Goal: Transaction & Acquisition: Purchase product/service

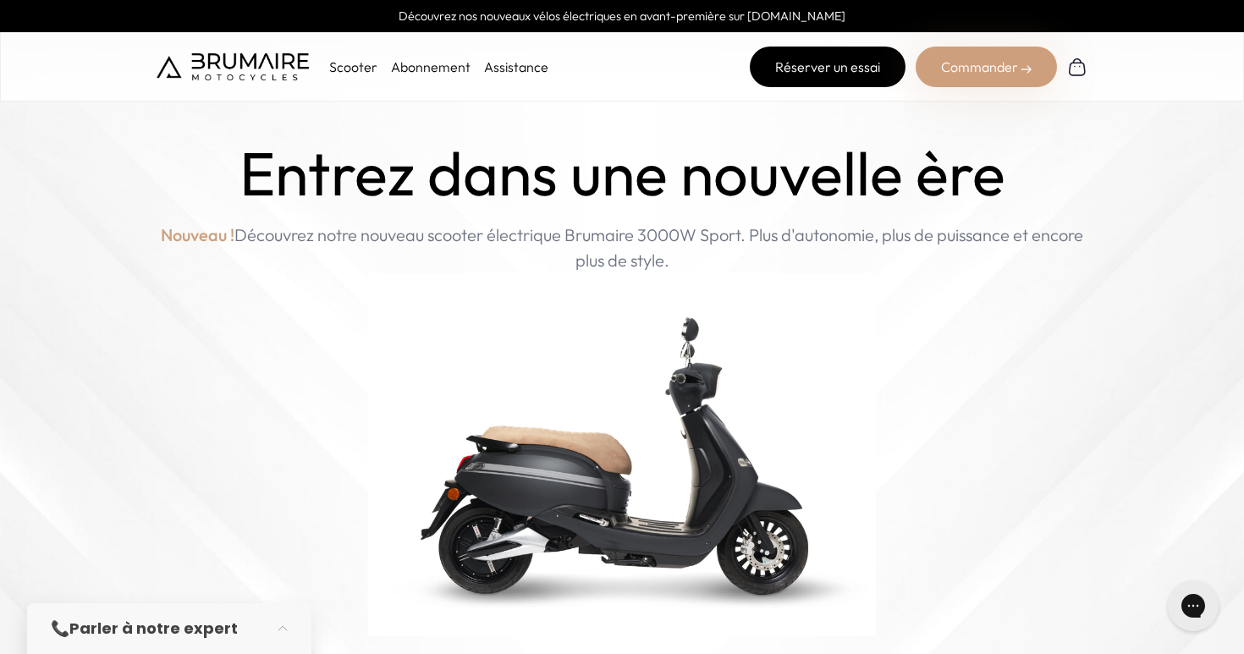
click at [834, 62] on link "Réserver un essai" at bounding box center [828, 67] width 156 height 41
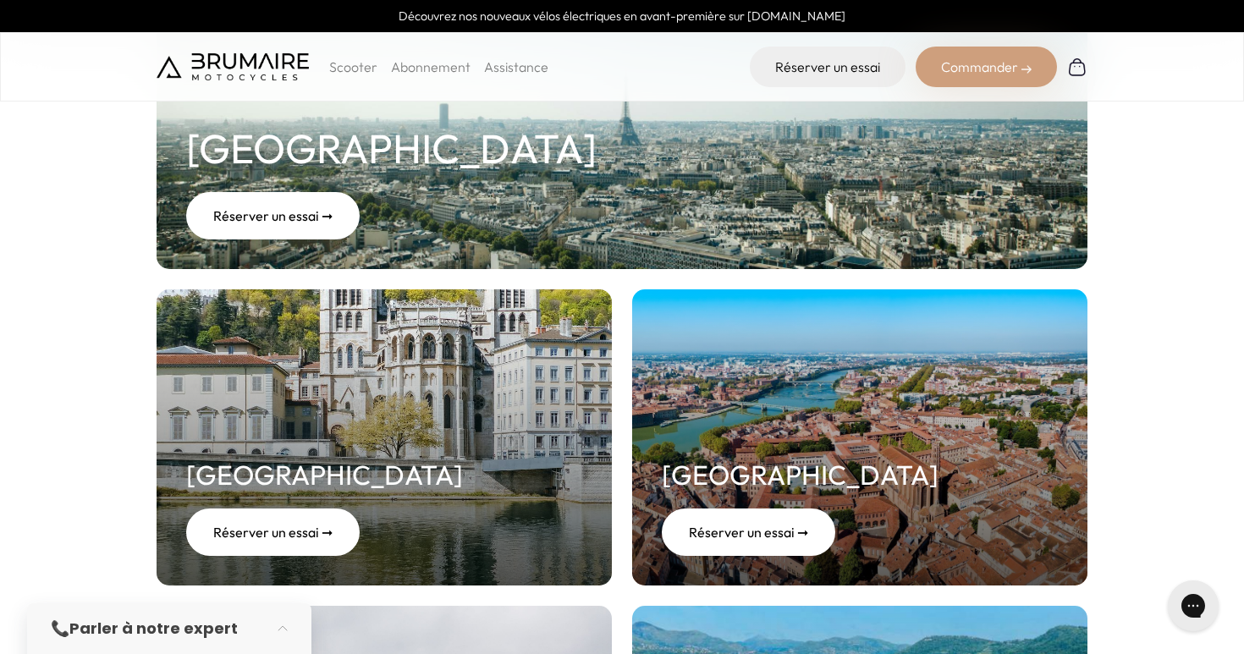
scroll to position [331, 0]
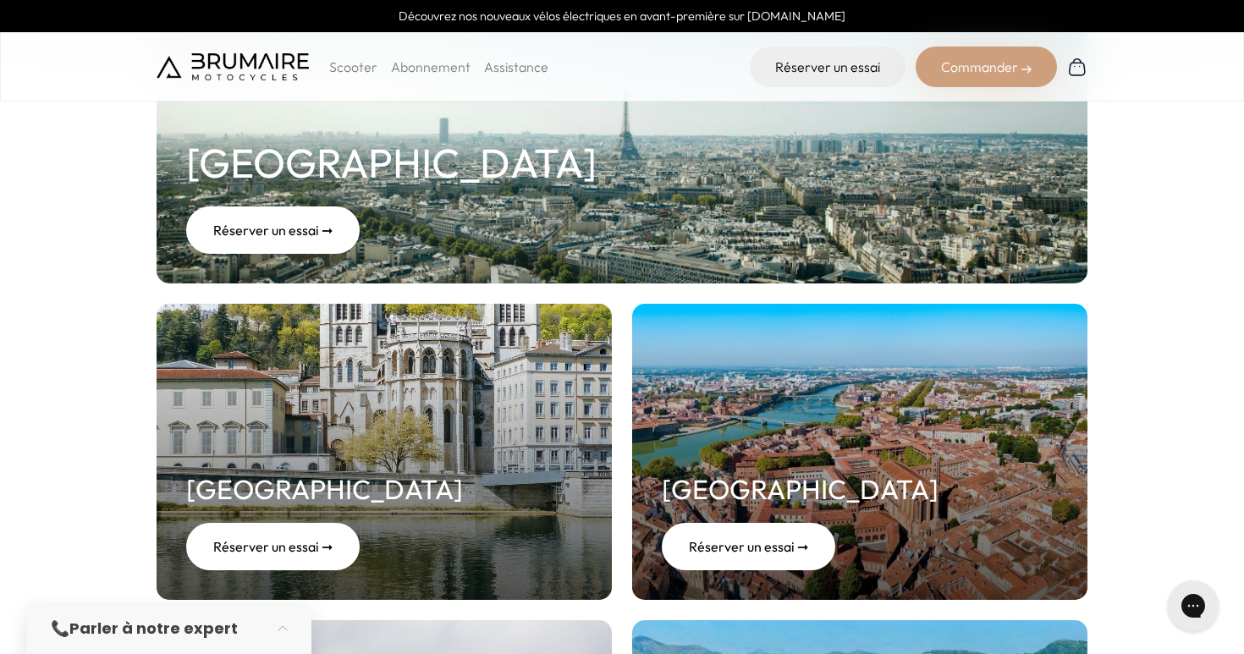
click at [947, 56] on div "Commander" at bounding box center [986, 67] width 141 height 41
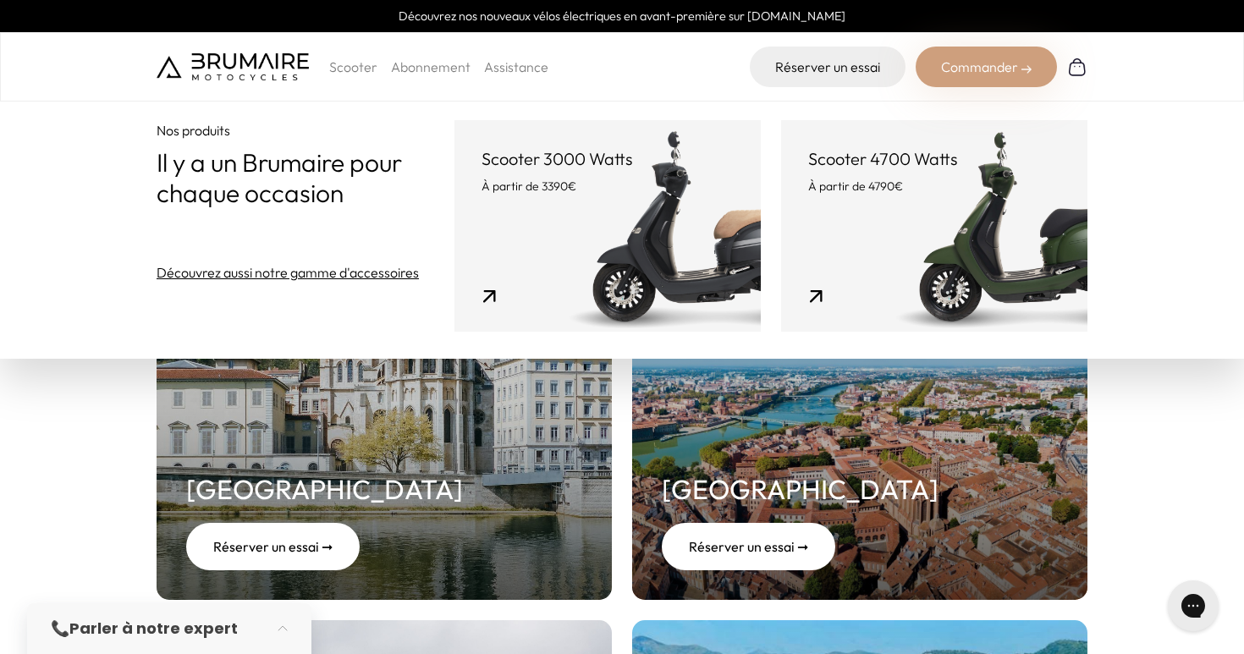
click at [619, 298] on link "Scooter 3000 Watts À partir de 3390€" at bounding box center [607, 226] width 306 height 212
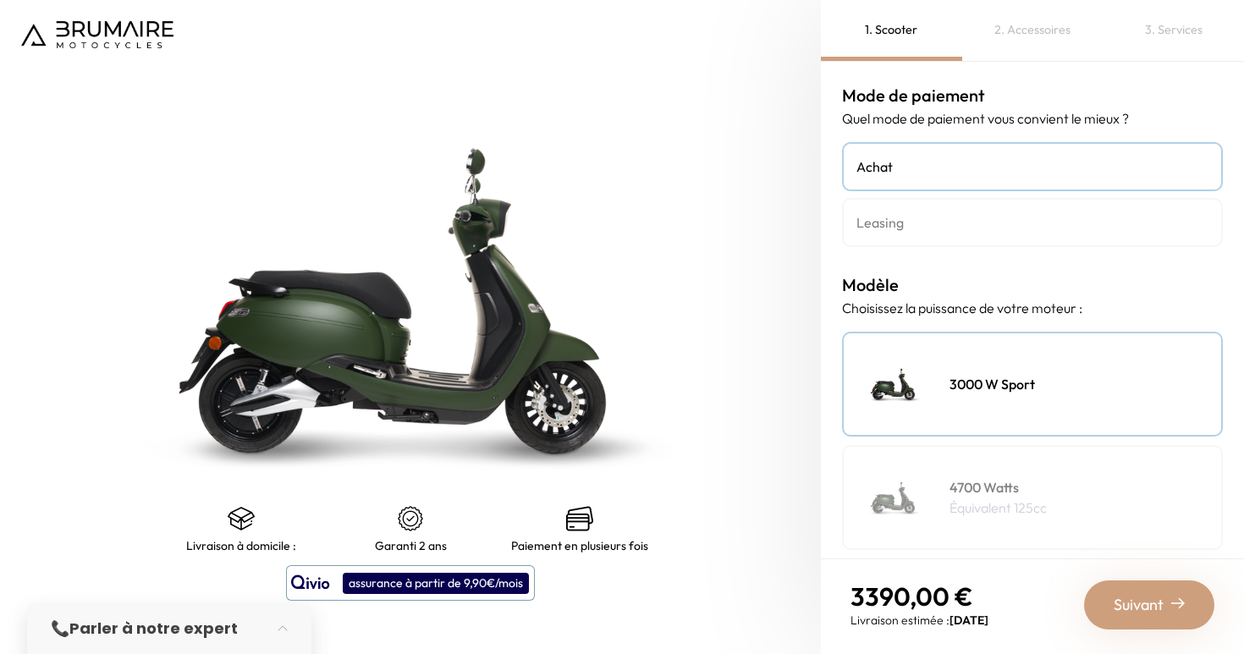
click at [929, 230] on h4 "Leasing" at bounding box center [1032, 222] width 352 height 20
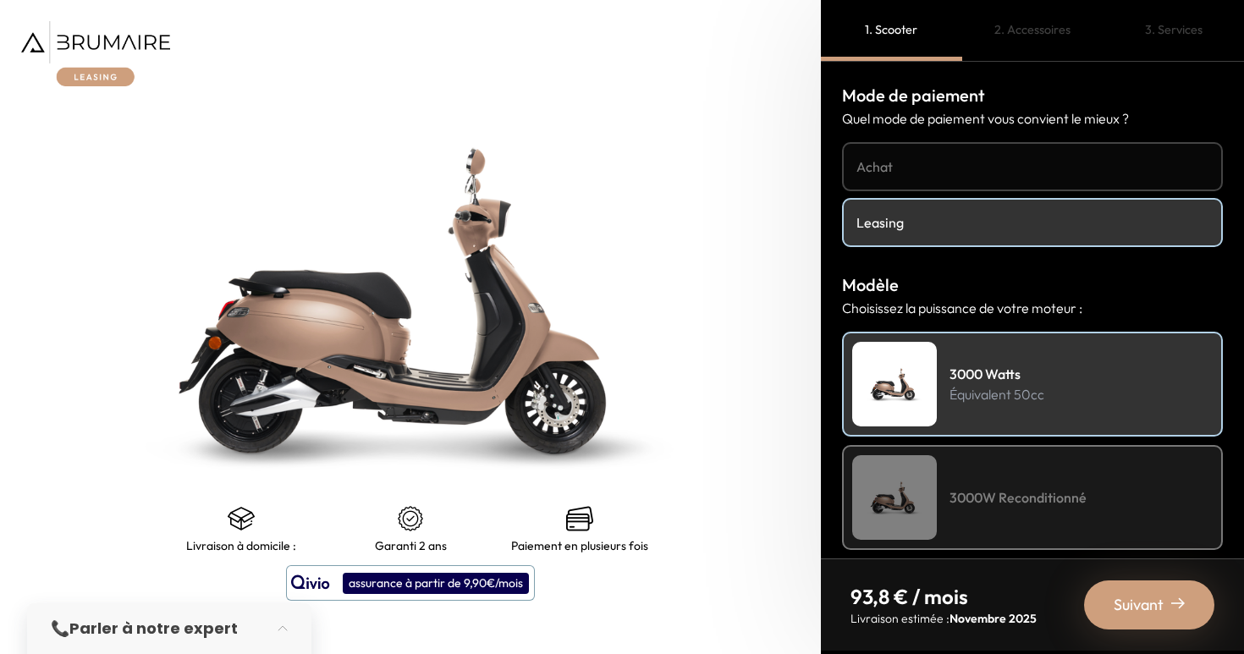
click at [944, 171] on h4 "Achat" at bounding box center [1032, 167] width 352 height 20
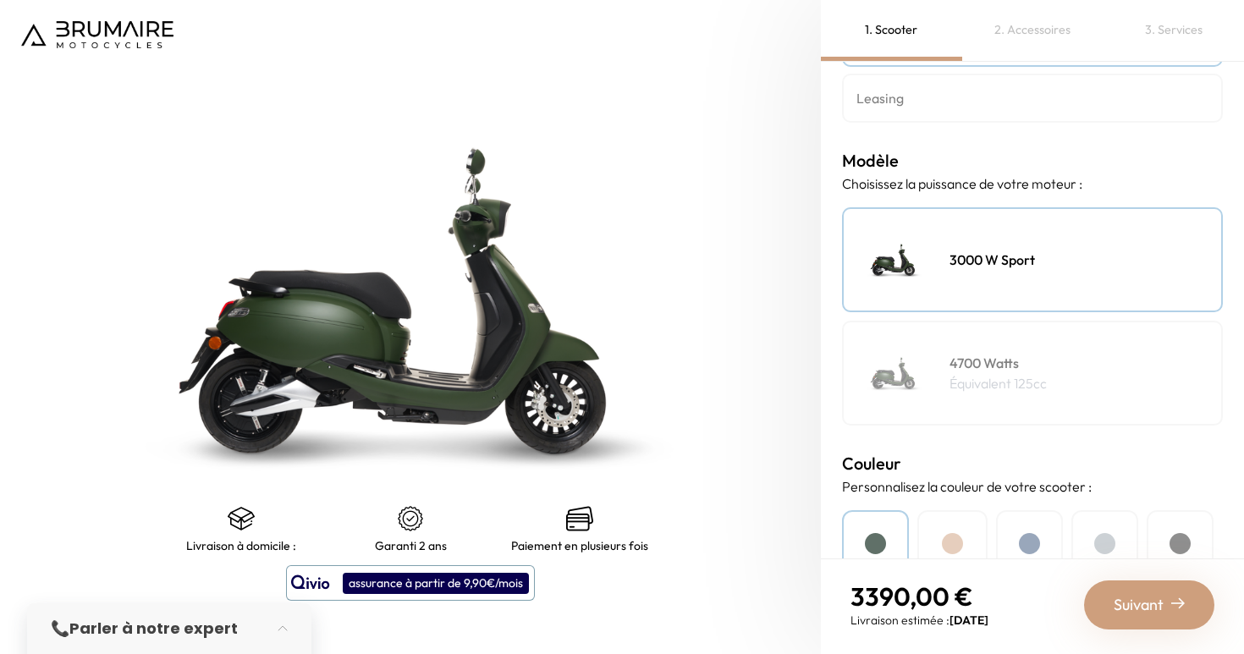
scroll to position [130, 0]
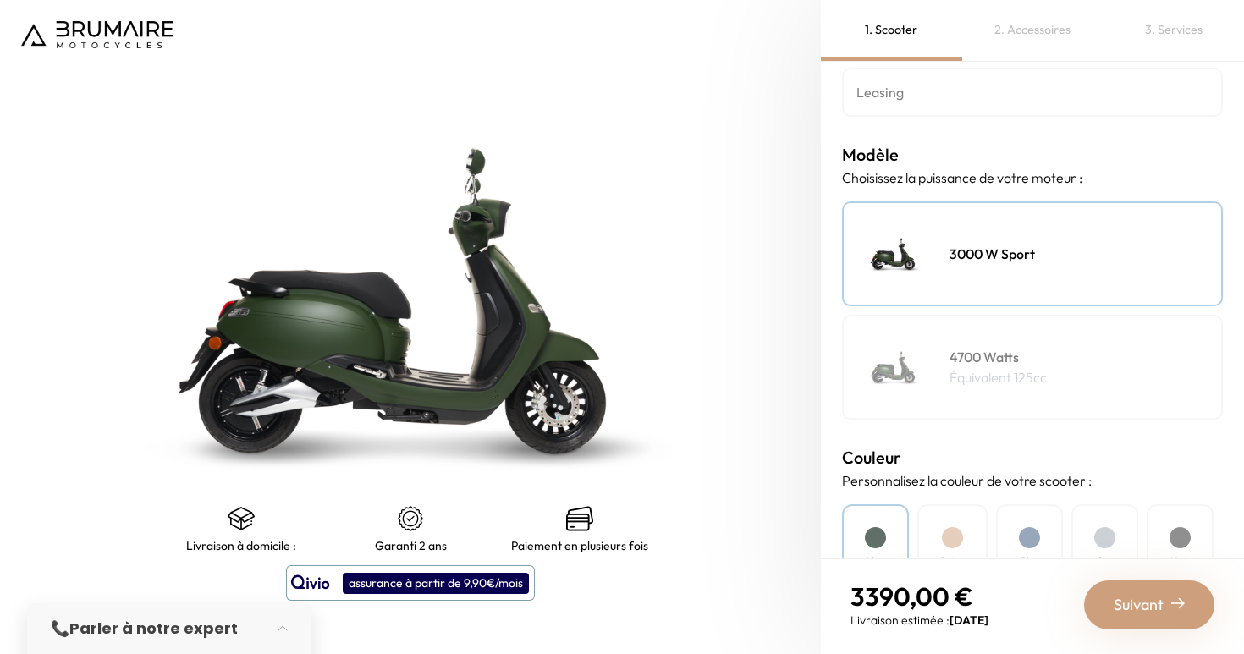
click at [1039, 384] on p "Équivalent 125cc" at bounding box center [998, 377] width 97 height 20
click at [1067, 265] on div "3000 W Sport" at bounding box center [1032, 253] width 381 height 105
click at [1031, 336] on div "4700 Watts Équivalent 125cc" at bounding box center [1032, 367] width 381 height 105
click at [1043, 273] on div "3000 W Sport" at bounding box center [1032, 253] width 381 height 105
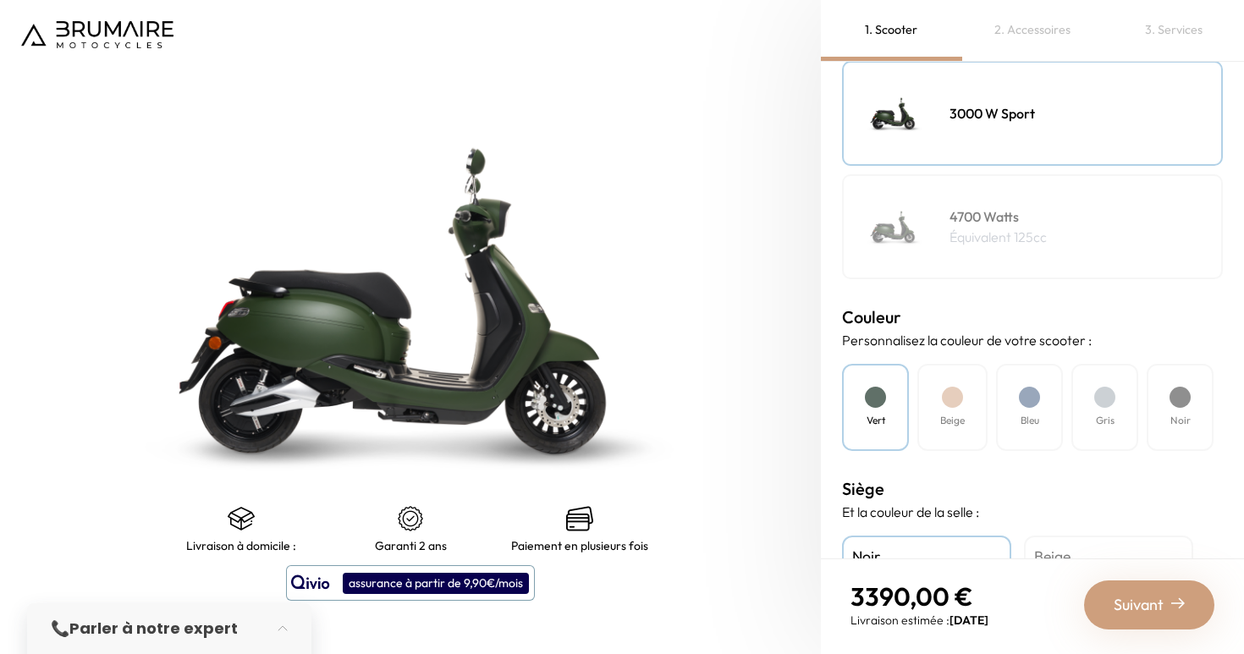
scroll to position [273, 0]
click at [1035, 405] on div "Bleu" at bounding box center [1029, 405] width 67 height 87
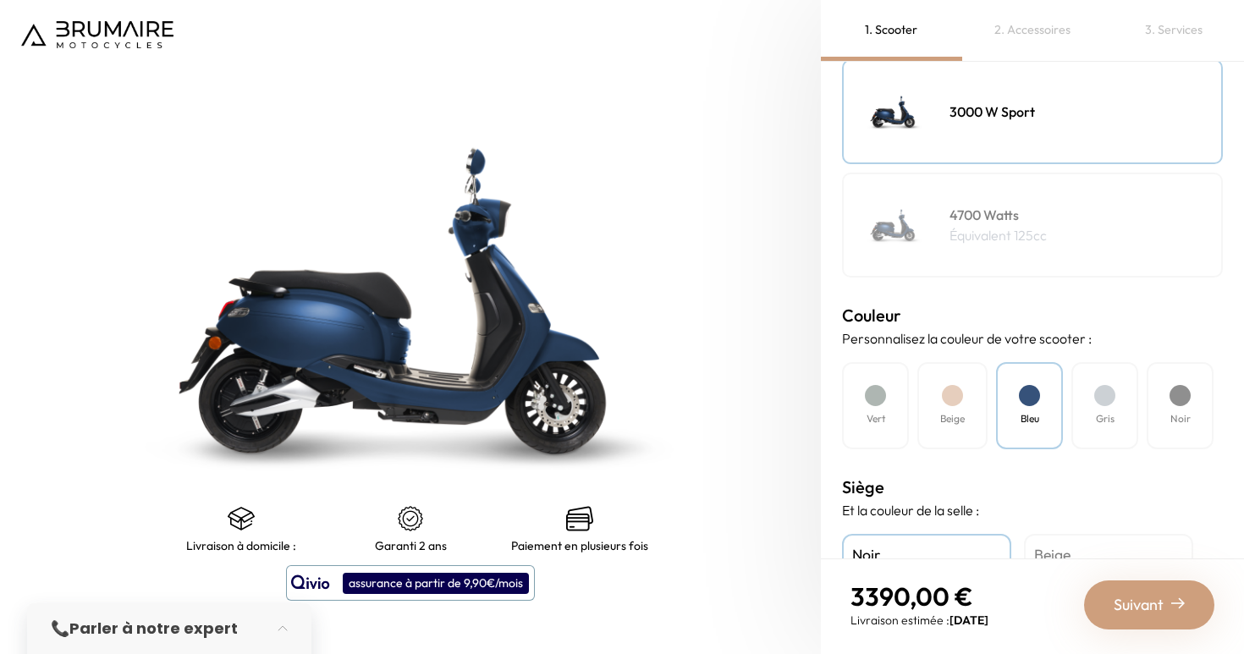
click at [1092, 405] on div "Gris" at bounding box center [1104, 405] width 67 height 87
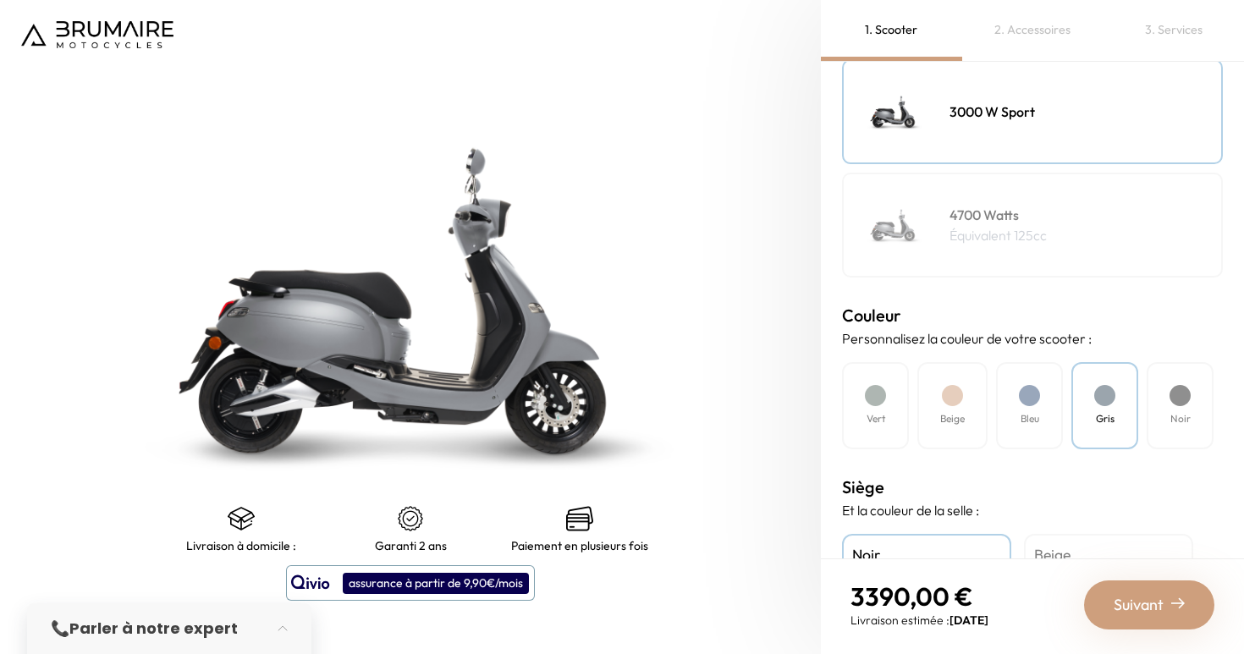
click at [1168, 407] on div "Noir" at bounding box center [1180, 405] width 67 height 87
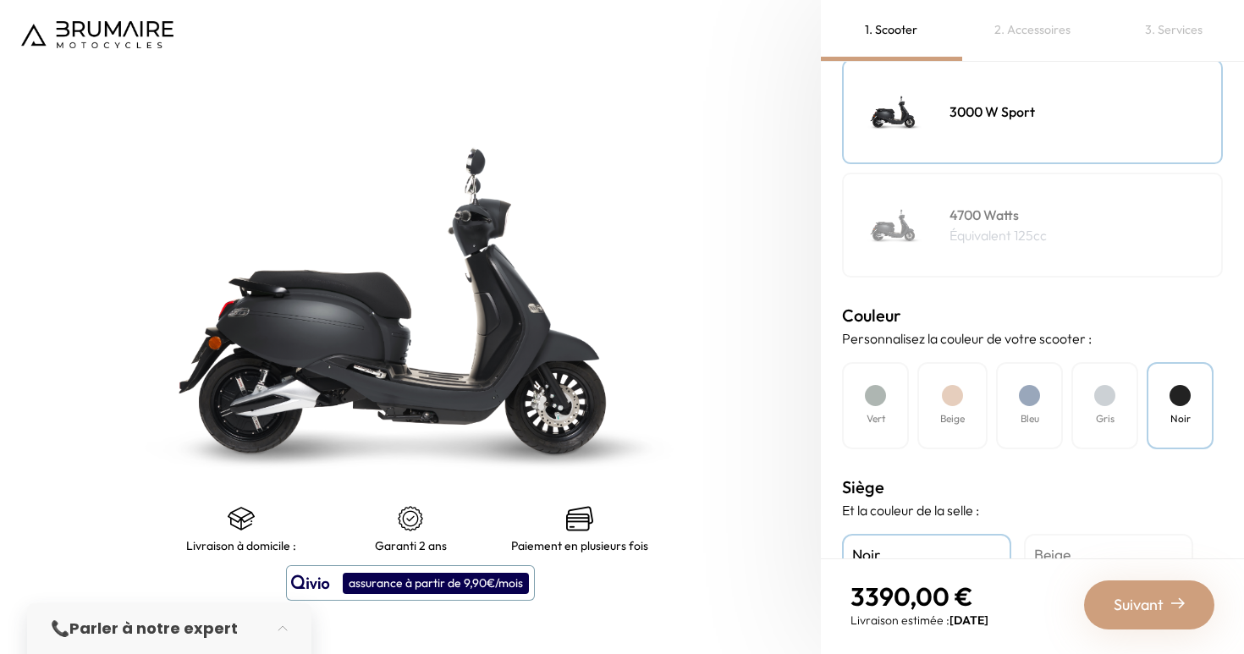
click at [1102, 417] on h4 "Gris" at bounding box center [1105, 418] width 19 height 15
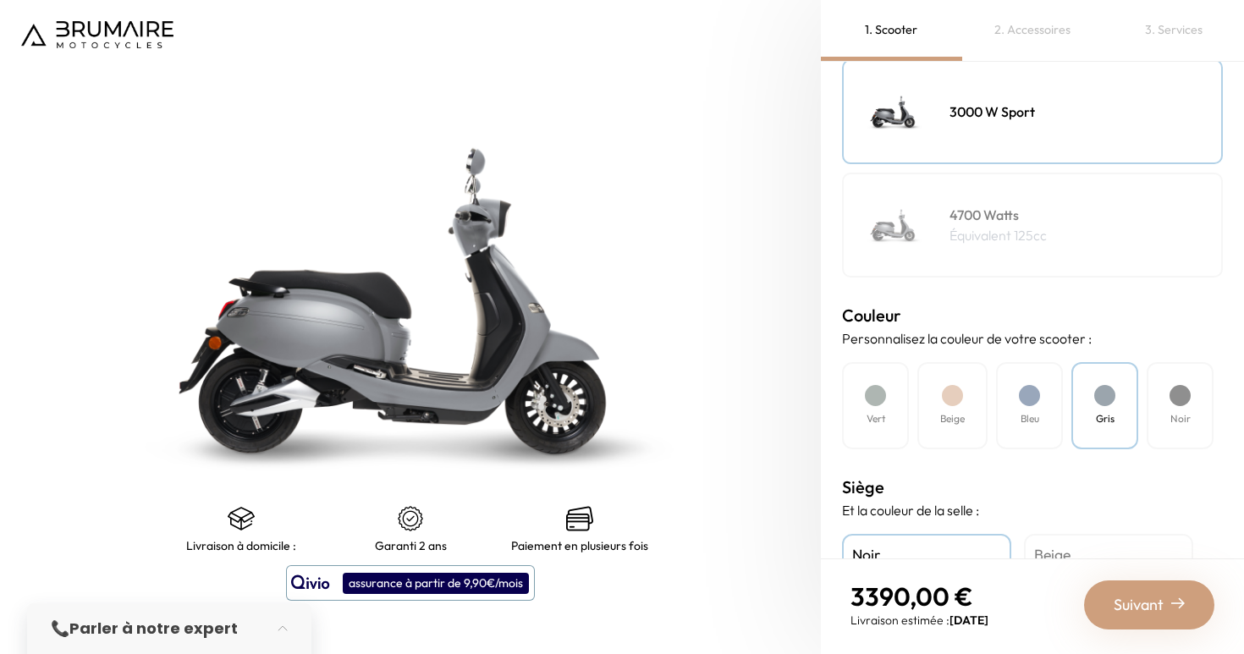
click at [1062, 410] on div "Bleu" at bounding box center [1029, 405] width 67 height 87
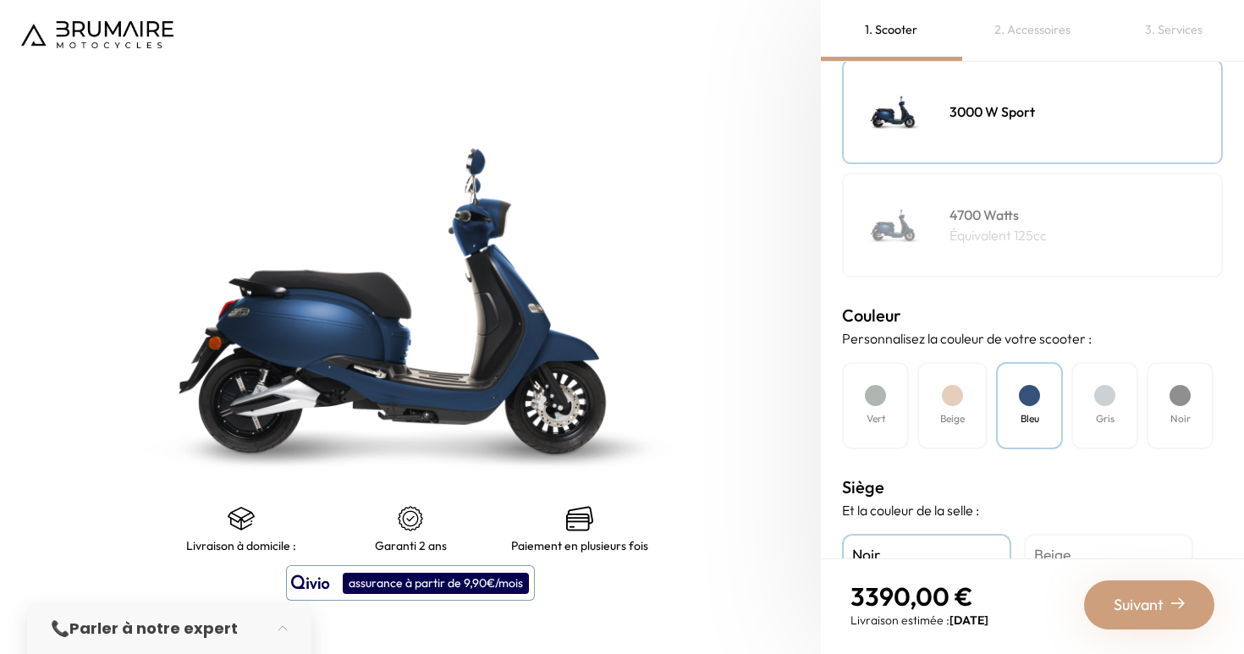
click at [1022, 413] on h4 "Bleu" at bounding box center [1030, 418] width 19 height 15
click at [978, 412] on div "Beige" at bounding box center [952, 405] width 70 height 87
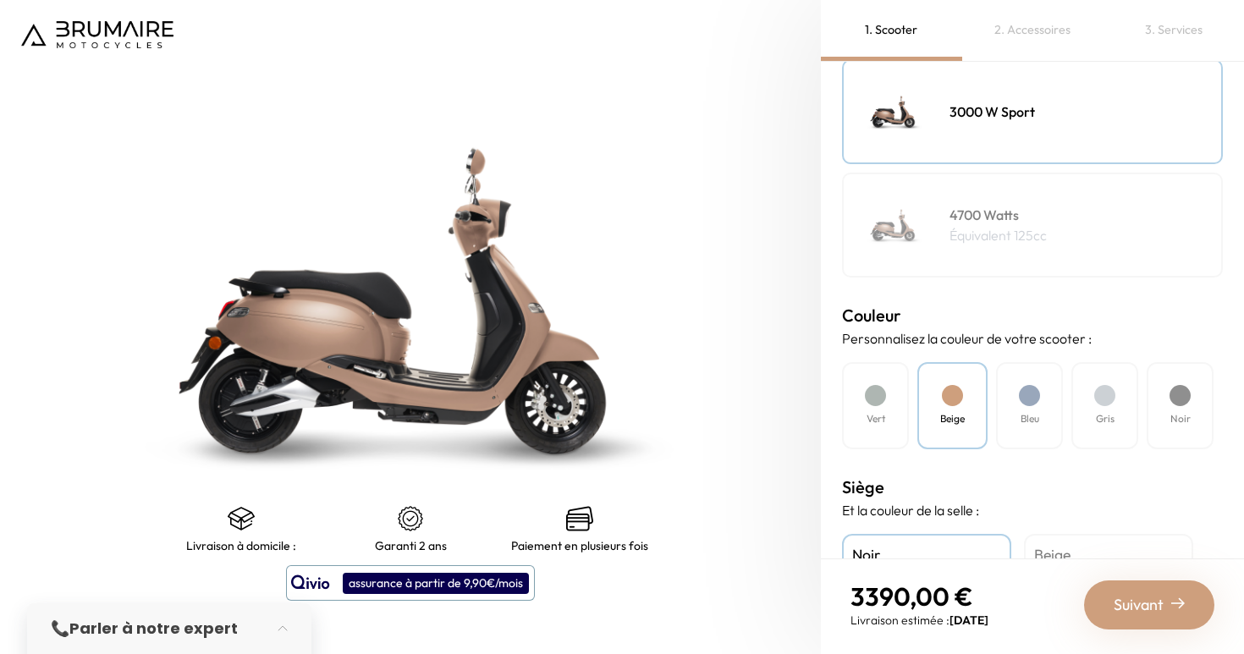
click at [892, 412] on div "Vert" at bounding box center [875, 405] width 67 height 87
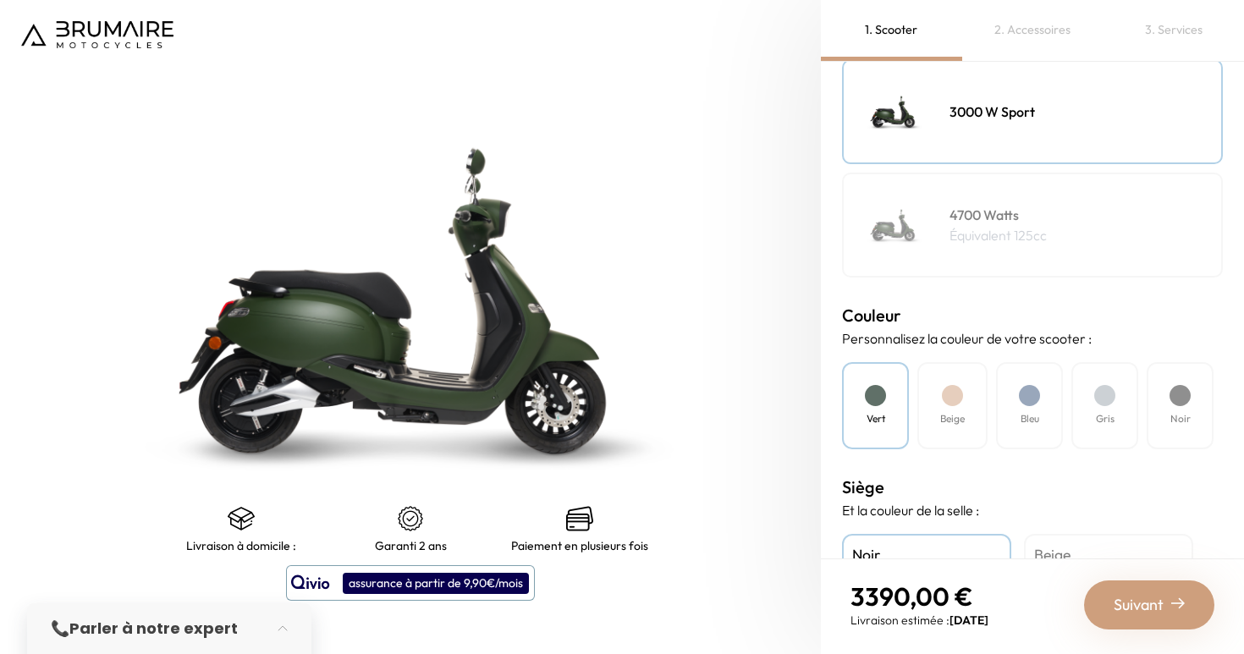
click at [947, 411] on h4 "Beige" at bounding box center [952, 418] width 25 height 15
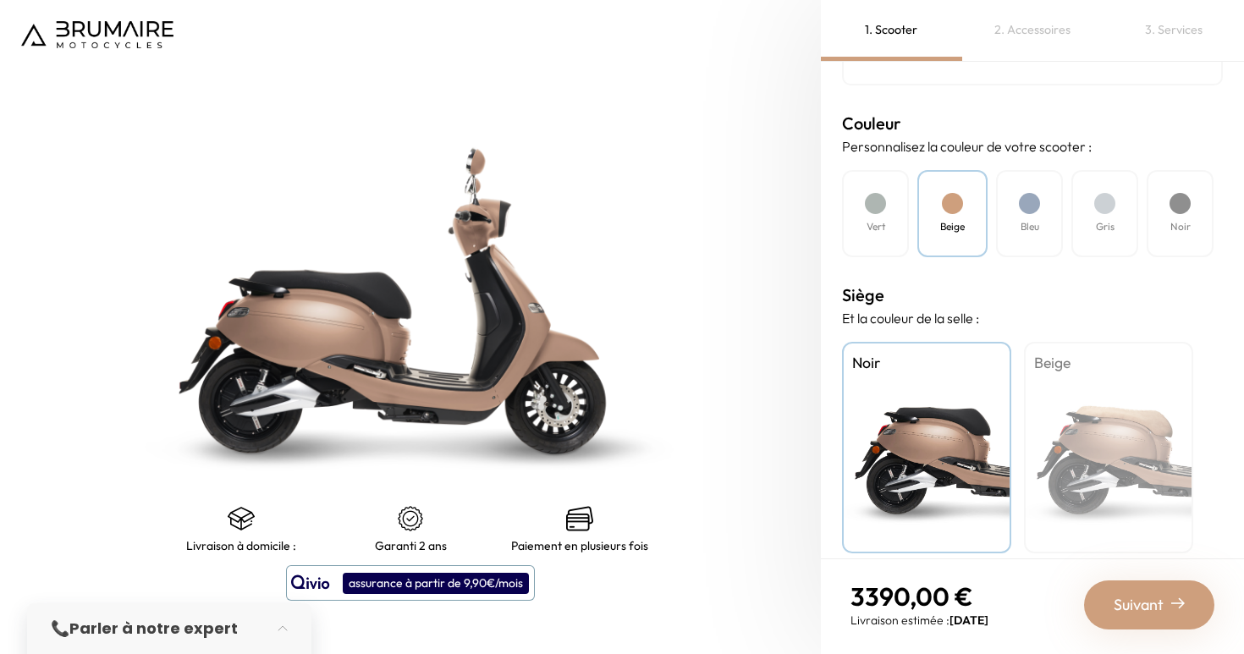
scroll to position [481, 0]
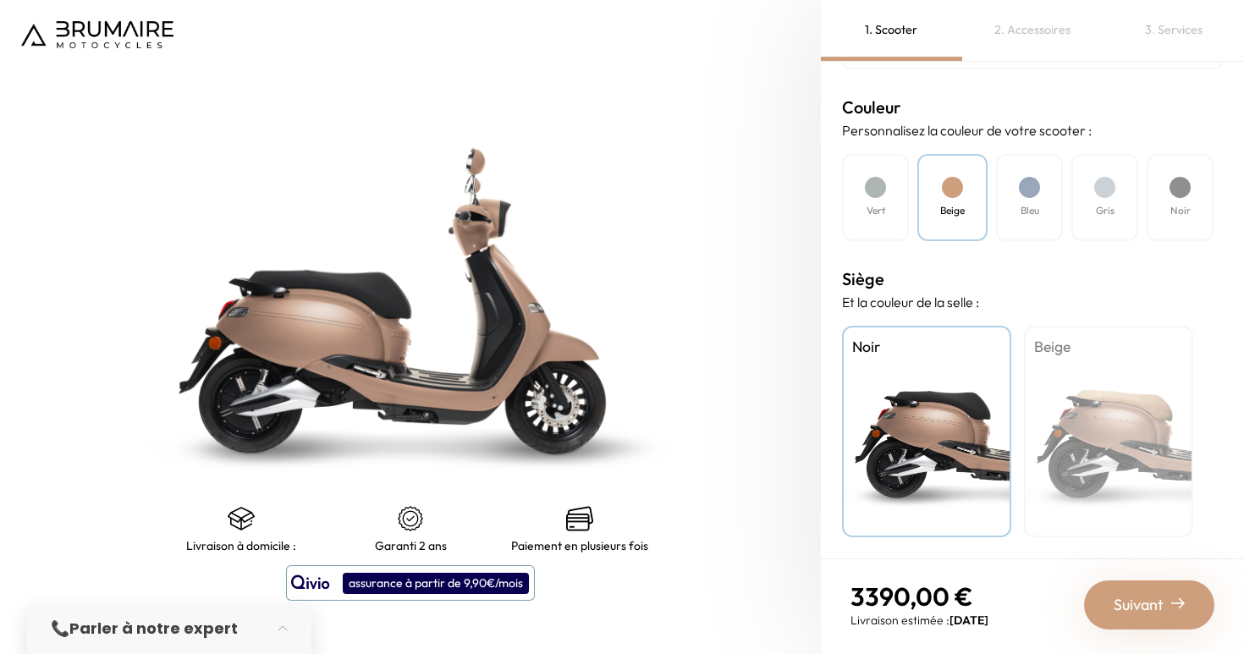
click at [1094, 408] on div "Beige" at bounding box center [1108, 432] width 169 height 212
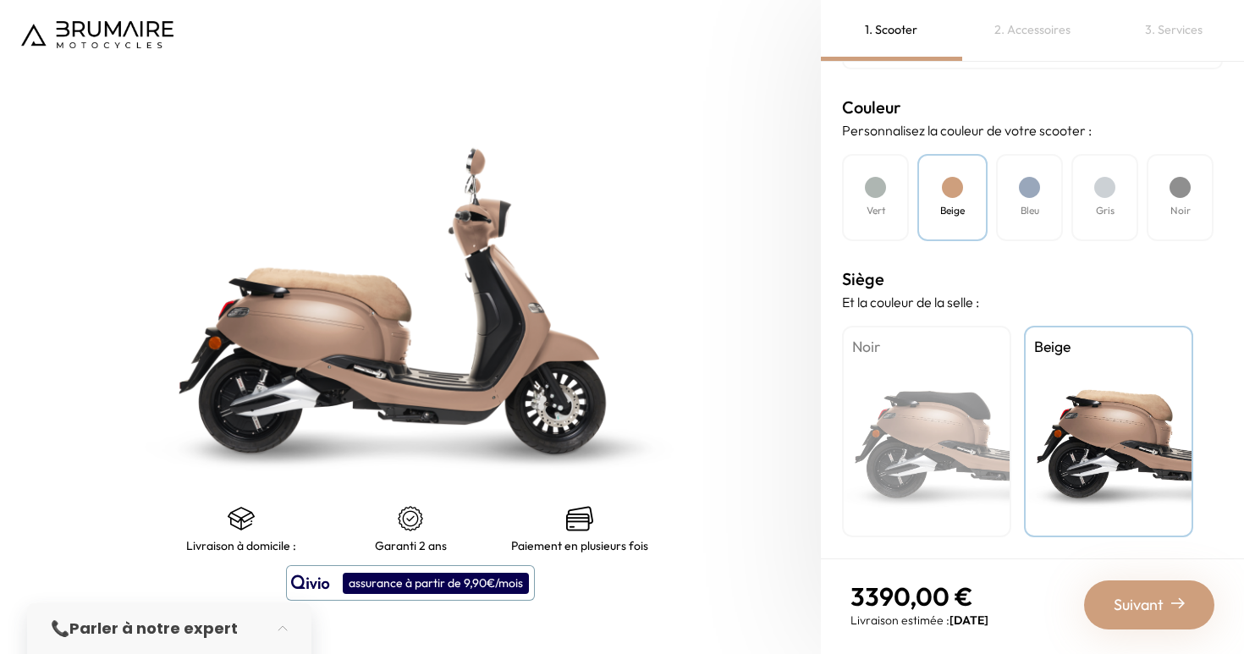
click at [1114, 596] on span "Suivant" at bounding box center [1139, 605] width 50 height 24
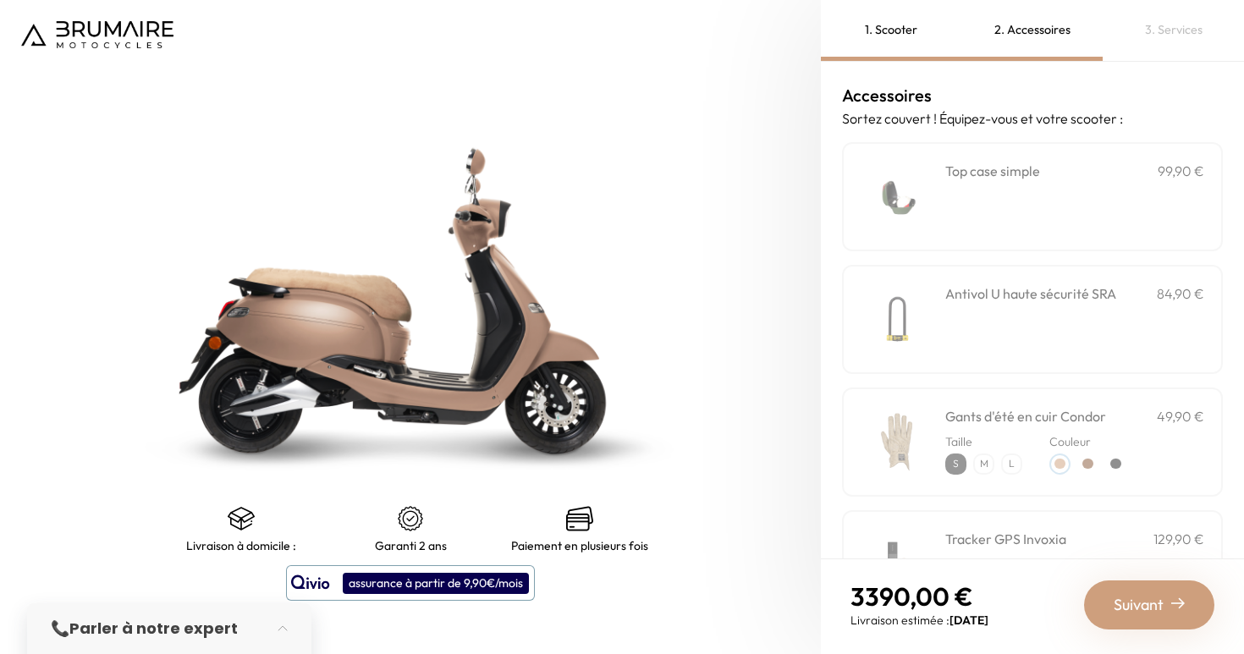
click at [1126, 191] on div "**********" at bounding box center [1074, 197] width 259 height 72
click at [1061, 351] on div "Antivol U haute sécurité SRA 84,90 €" at bounding box center [1074, 320] width 259 height 72
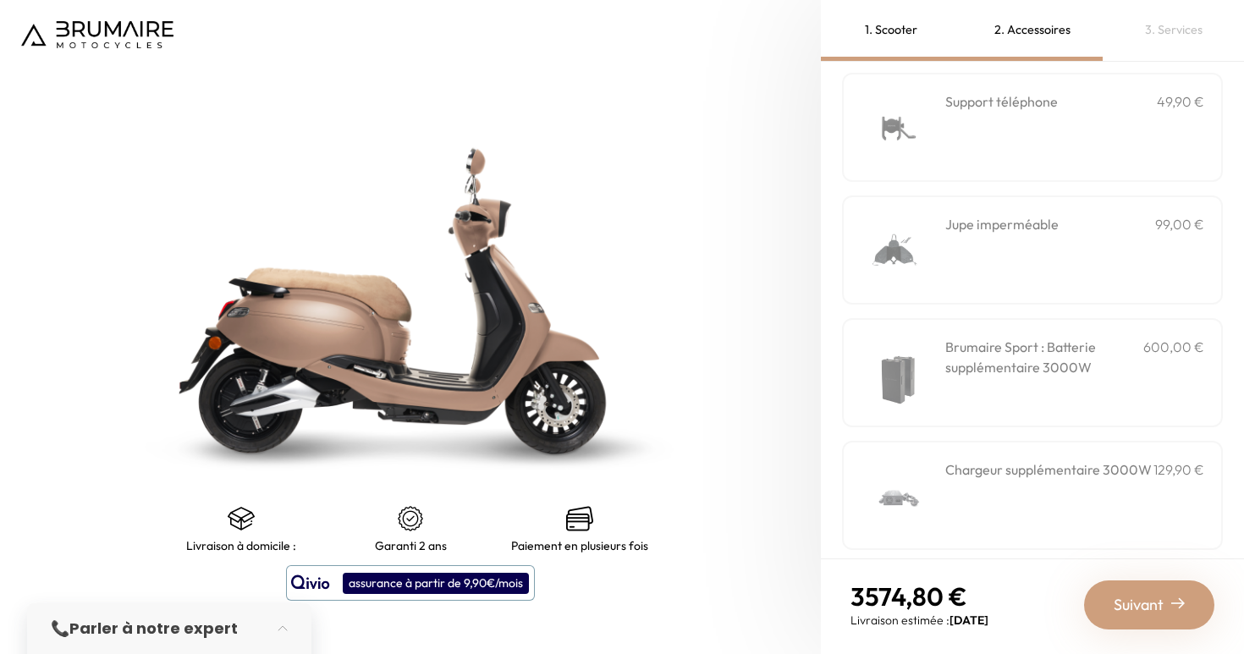
scroll to position [573, 0]
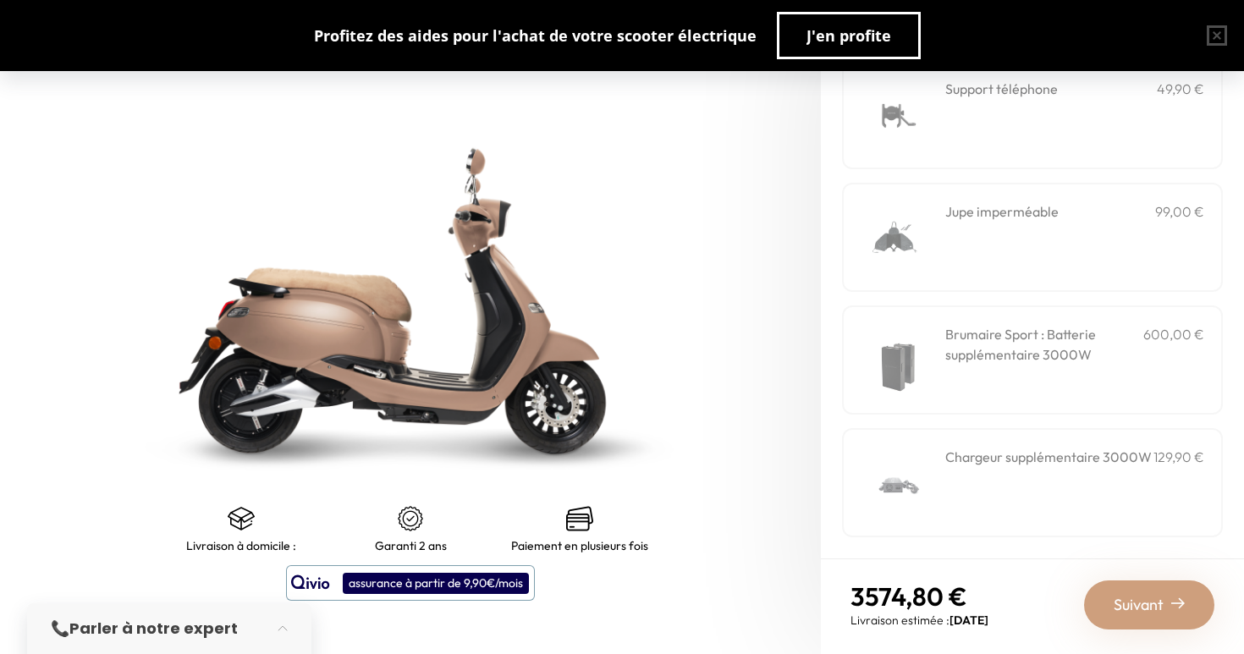
click at [1127, 609] on span "Suivant" at bounding box center [1139, 605] width 50 height 24
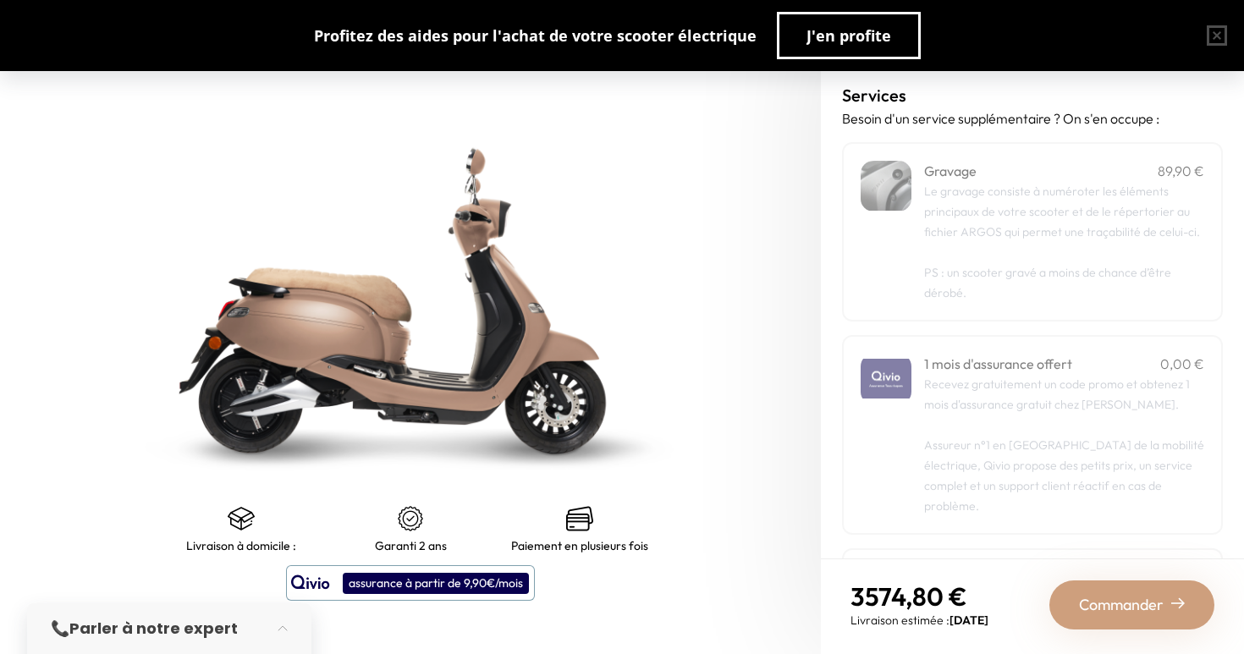
click at [1135, 161] on div "Gravage 89,90 €" at bounding box center [1064, 171] width 280 height 20
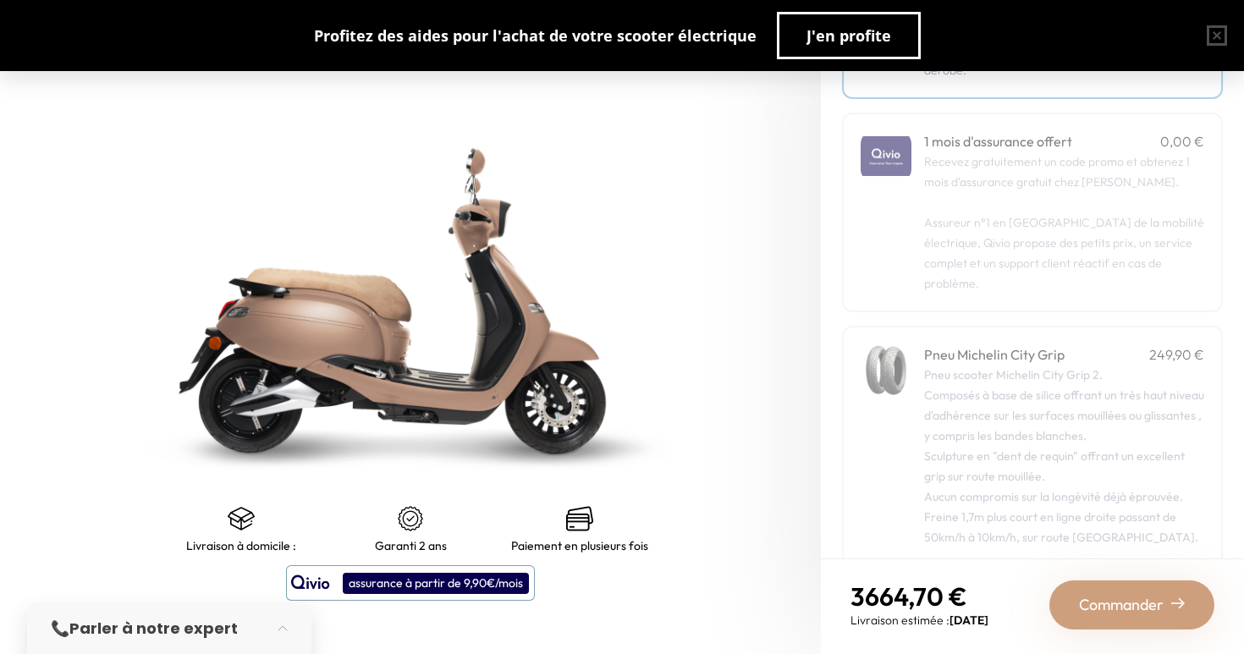
scroll to position [272, 0]
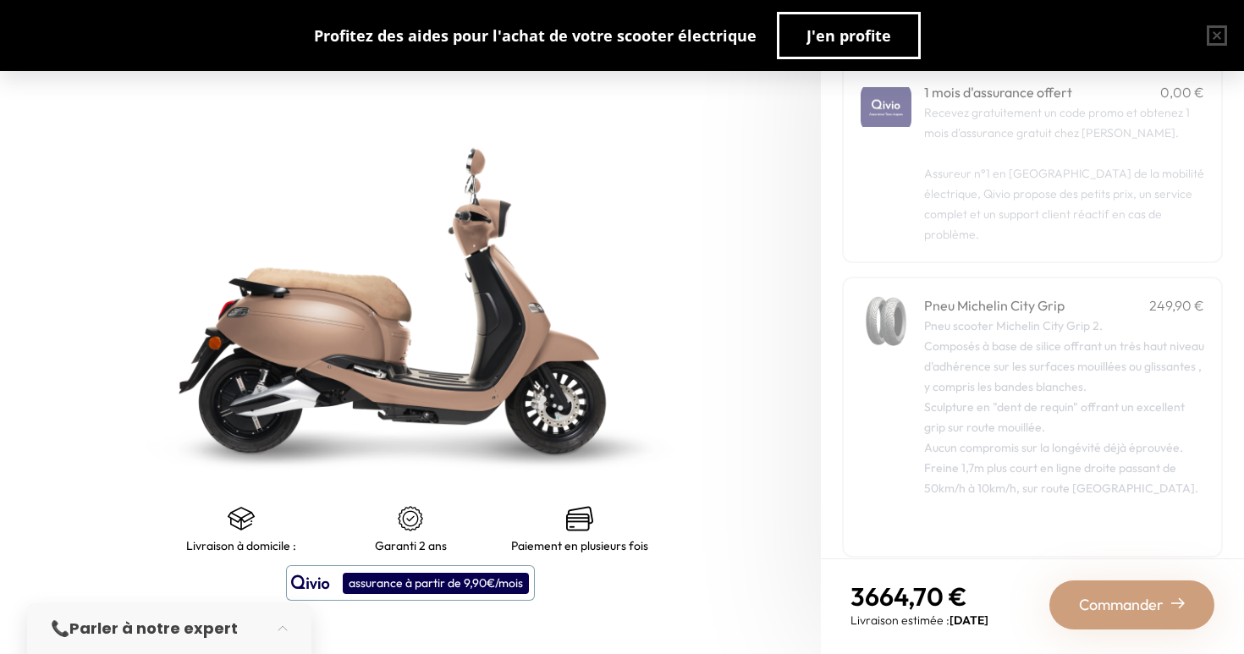
click at [1115, 610] on span "Commander" at bounding box center [1121, 605] width 85 height 24
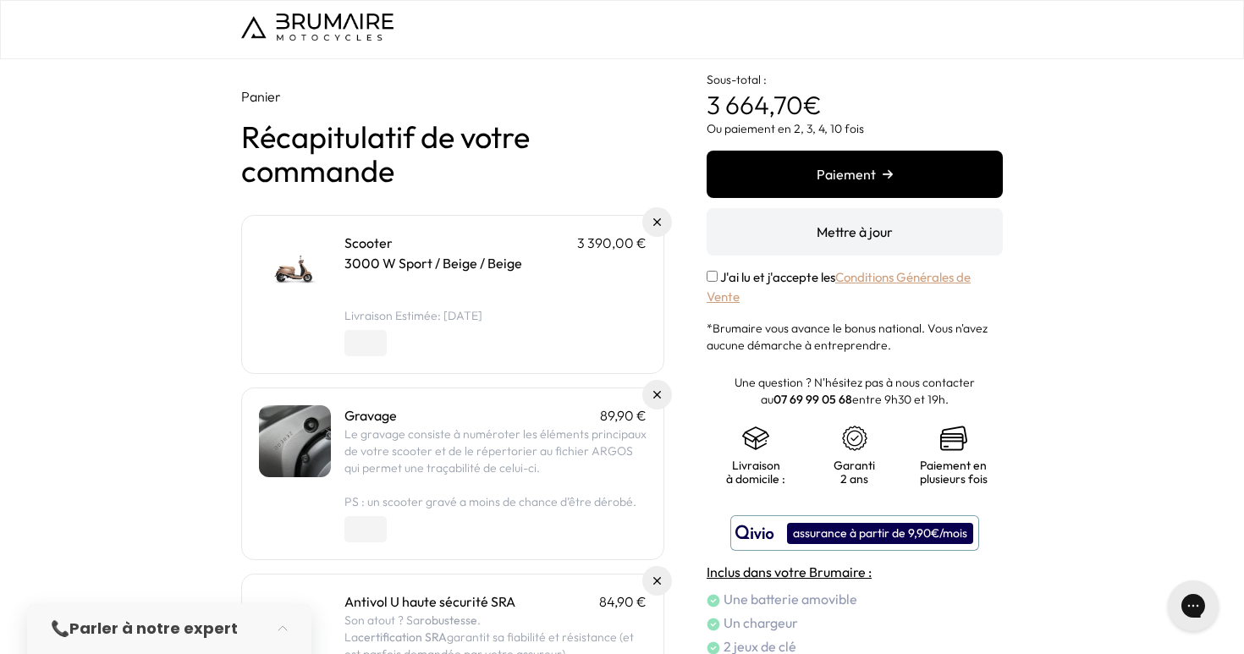
click at [861, 332] on p "*Brumaire vous avance le bonus national. Vous n'avez aucune démarche à entrepre…" at bounding box center [855, 337] width 296 height 34
click at [890, 328] on p "*Brumaire vous avance le bonus national. Vous n'avez aucune démarche à entrepre…" at bounding box center [855, 337] width 296 height 34
copy p "bonus national"
click at [279, 31] on img at bounding box center [317, 27] width 152 height 27
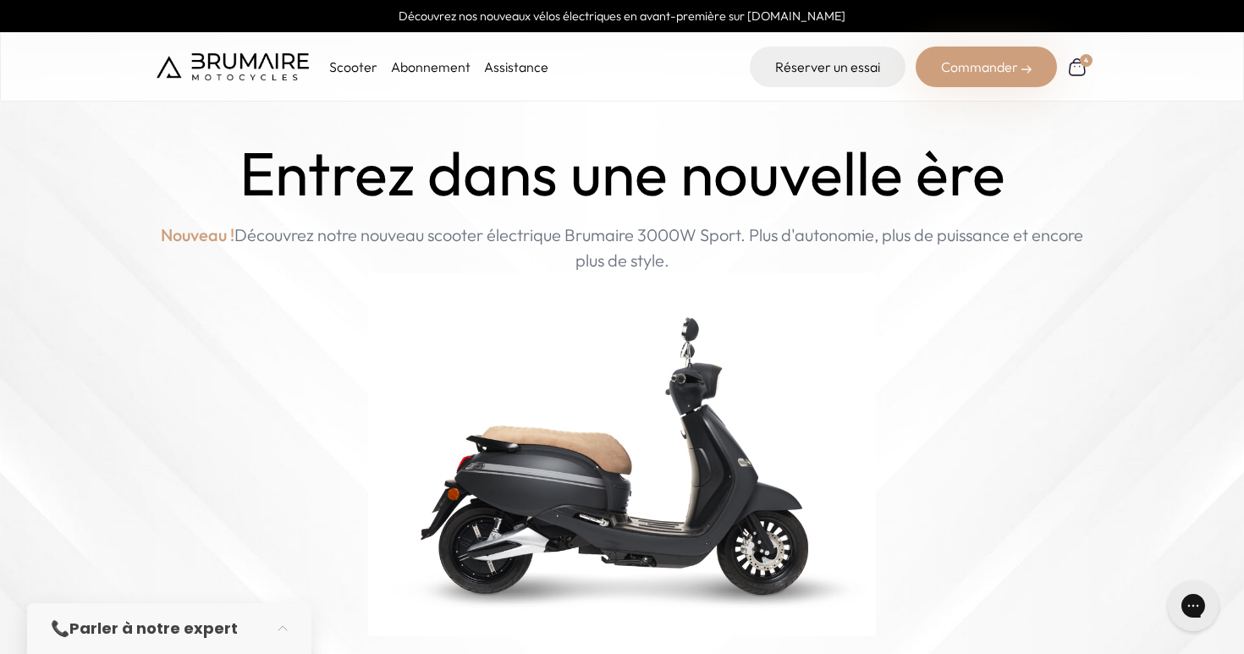
click at [985, 78] on div "Commander" at bounding box center [986, 67] width 141 height 41
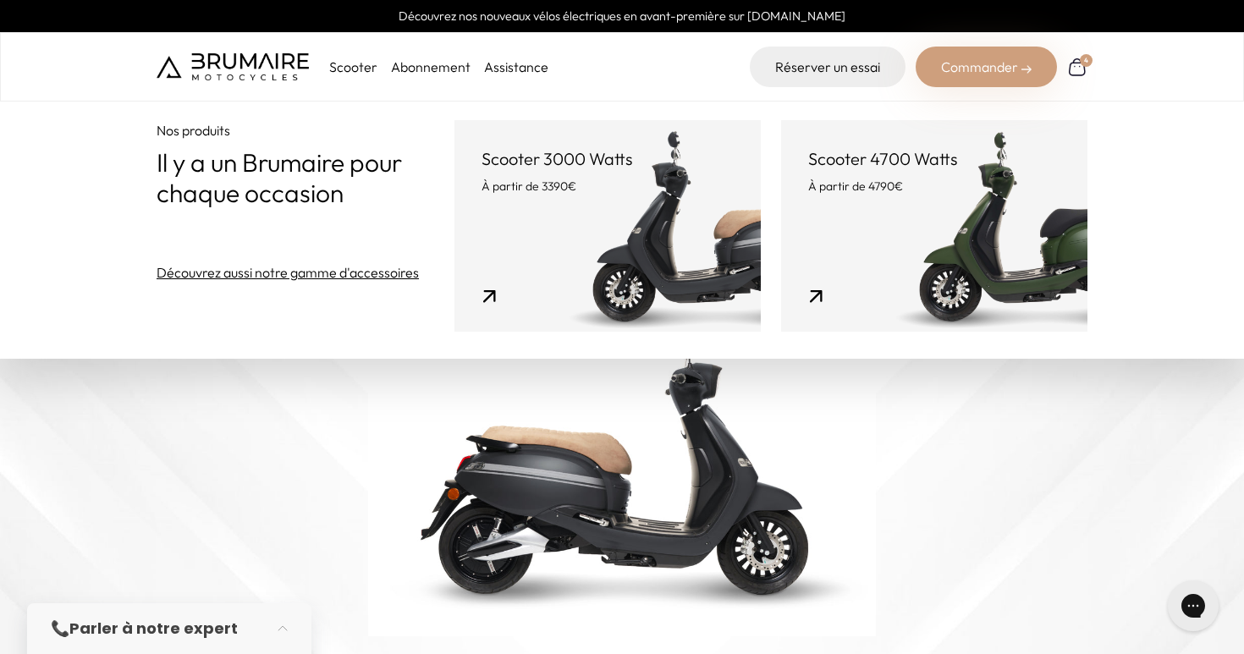
click at [681, 178] on p "À partir de 3390€" at bounding box center [608, 186] width 252 height 17
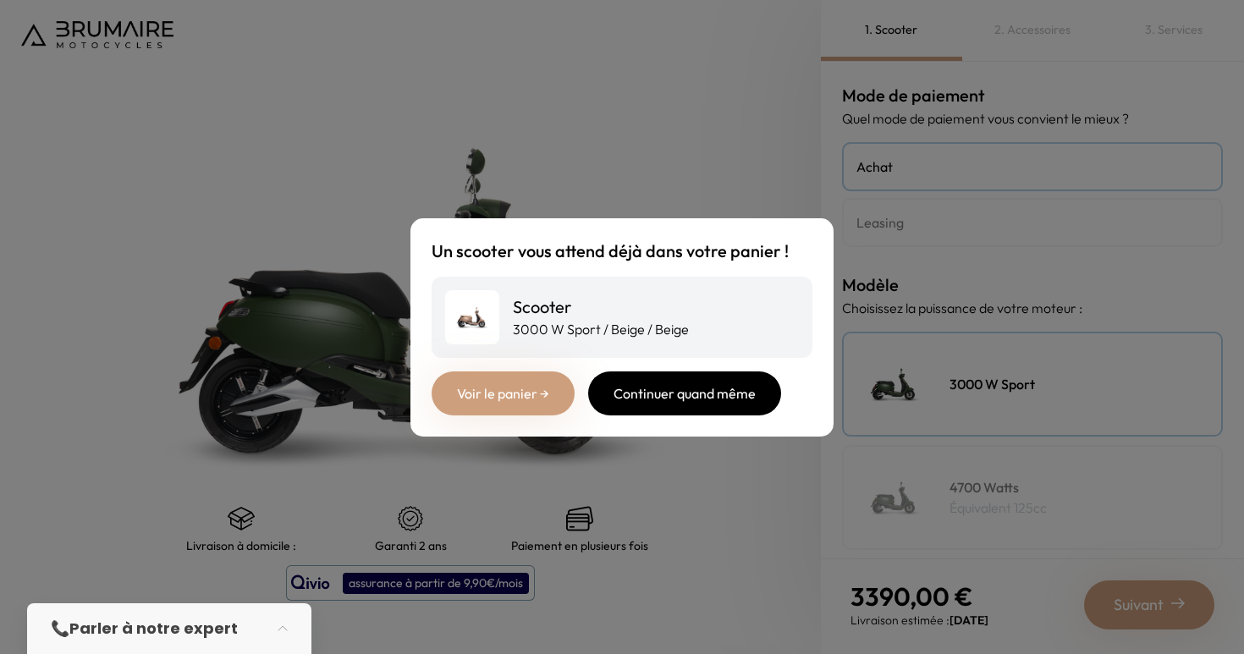
click at [691, 404] on div "Continuer quand même" at bounding box center [684, 394] width 193 height 44
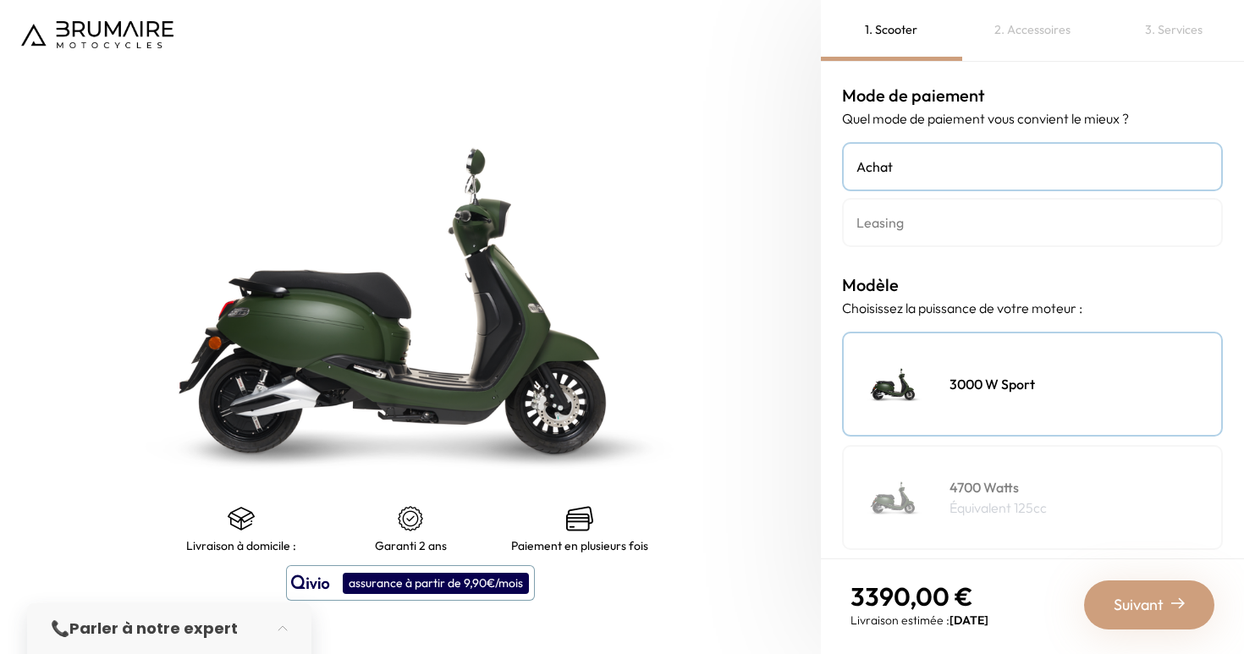
click at [916, 241] on link "Leasing" at bounding box center [1032, 222] width 381 height 49
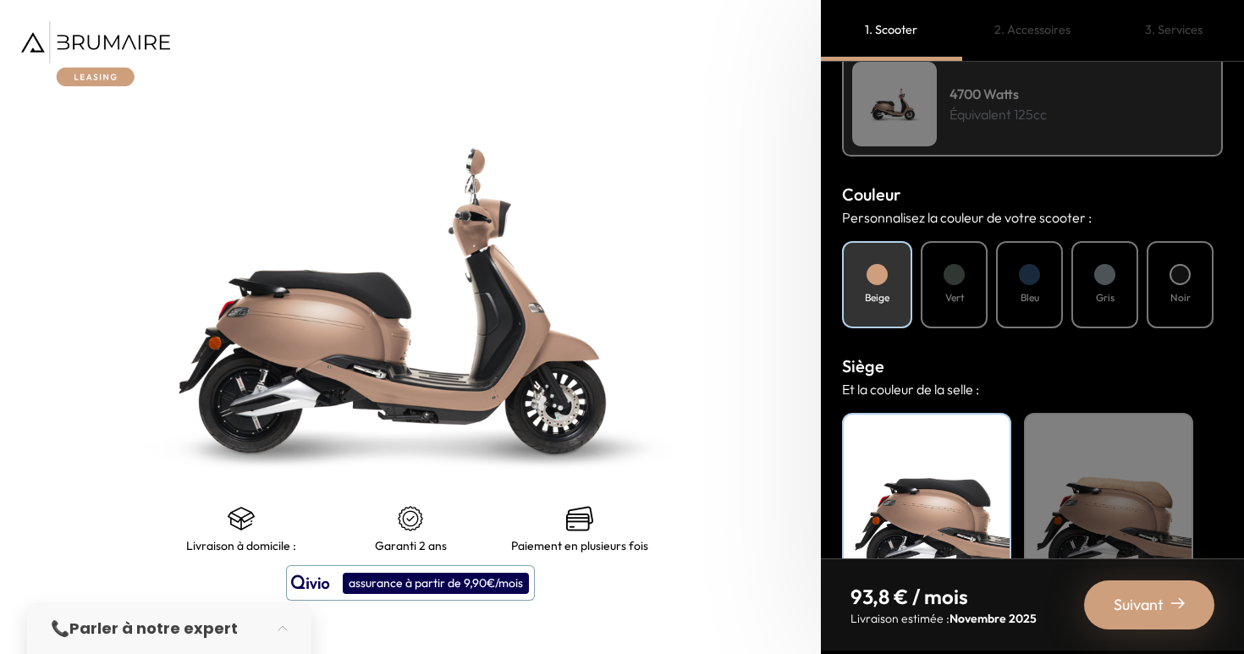
scroll to position [594, 0]
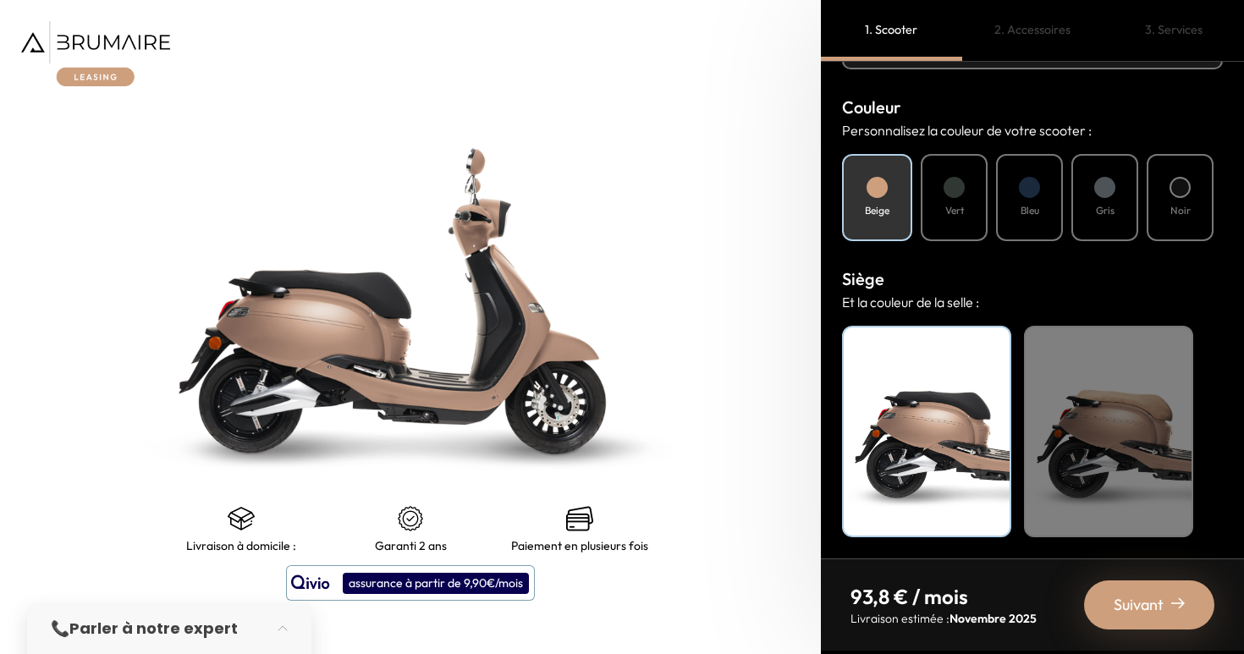
click at [1126, 378] on div "Beige" at bounding box center [1108, 432] width 169 height 212
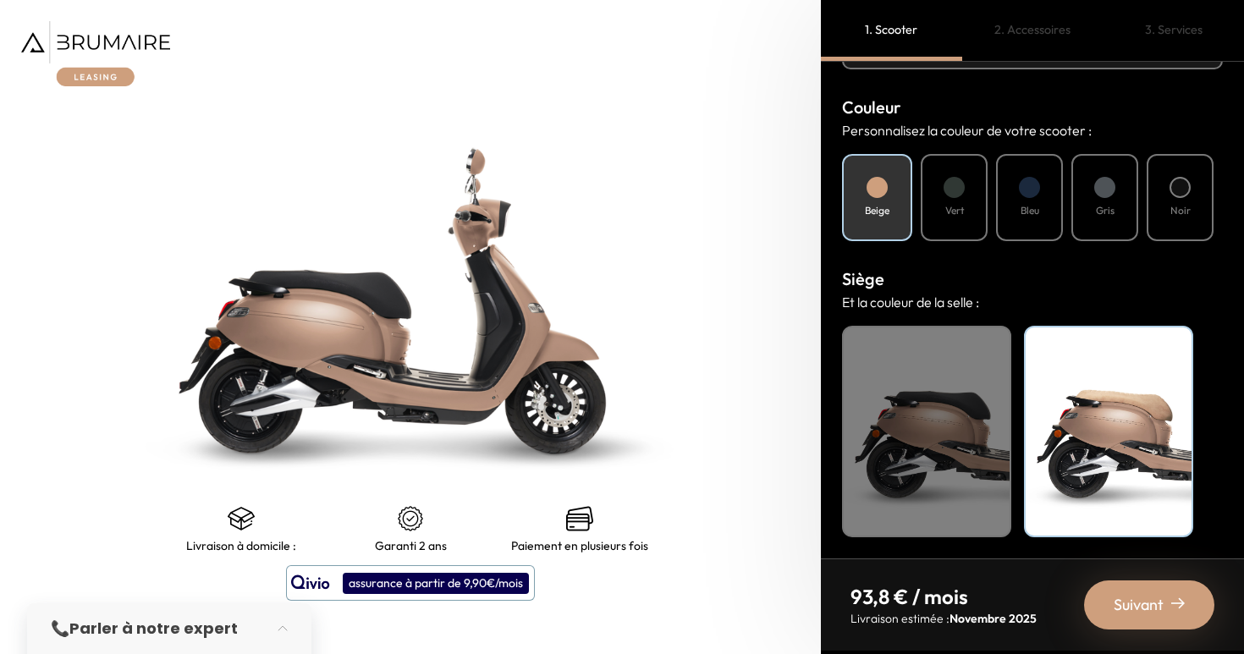
click at [894, 424] on div "Noir" at bounding box center [926, 432] width 169 height 212
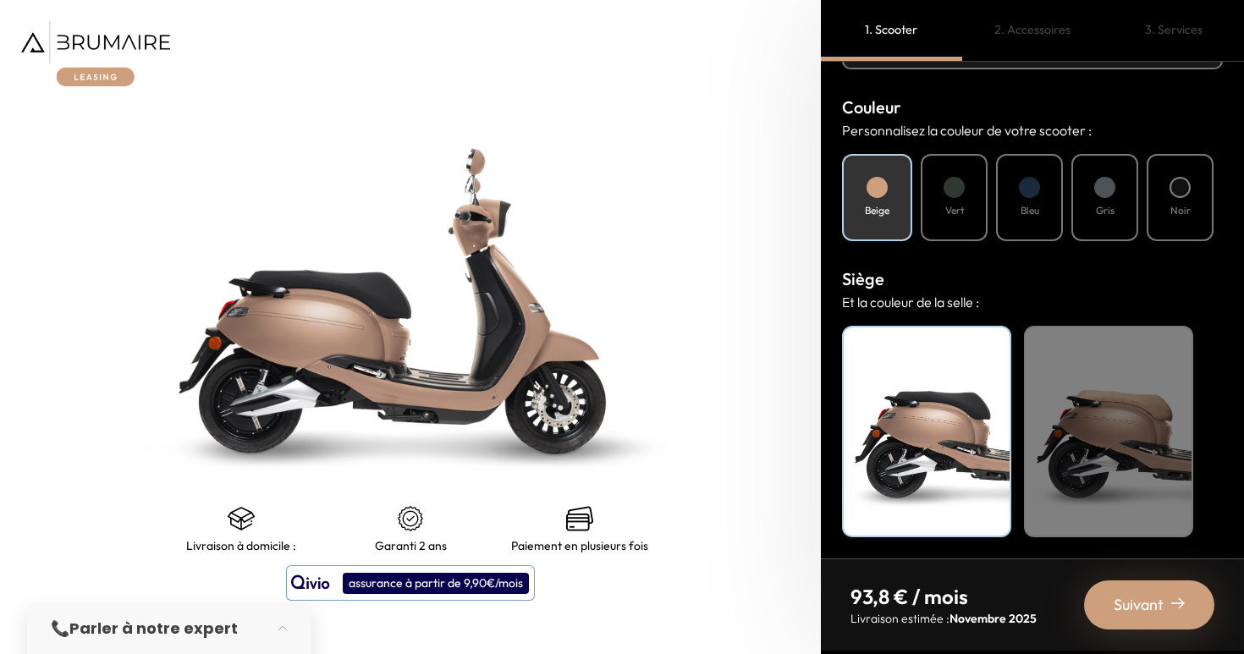
click at [1060, 400] on div "Beige" at bounding box center [1108, 432] width 169 height 212
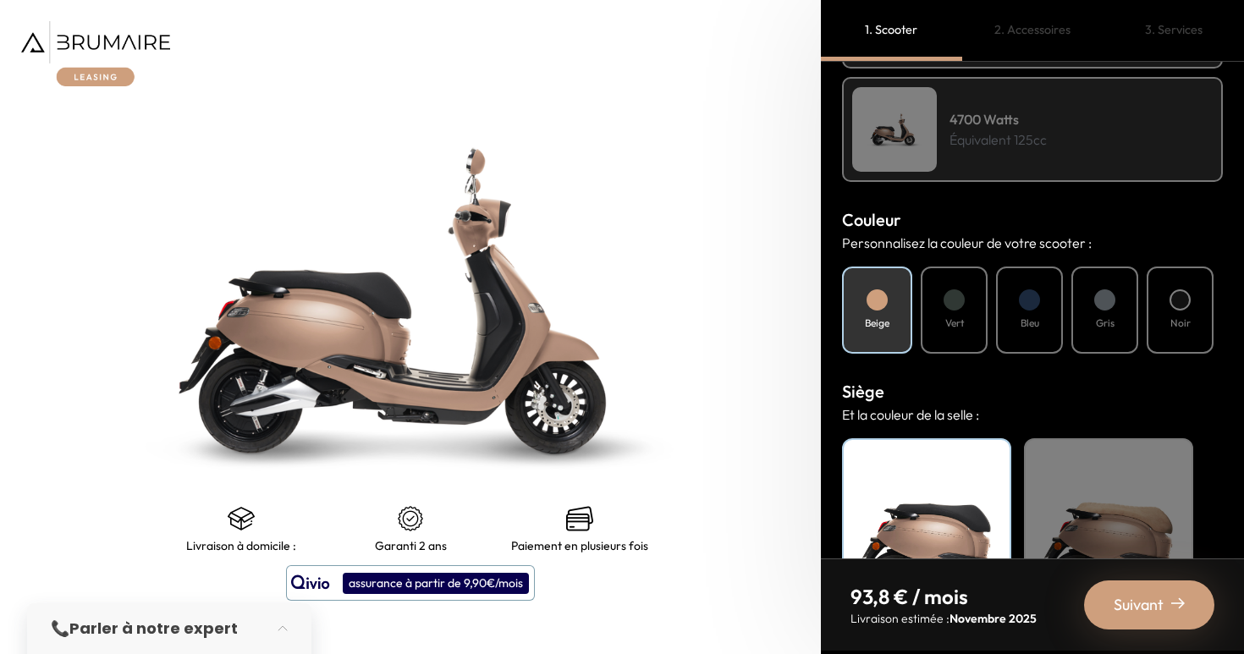
scroll to position [565, 0]
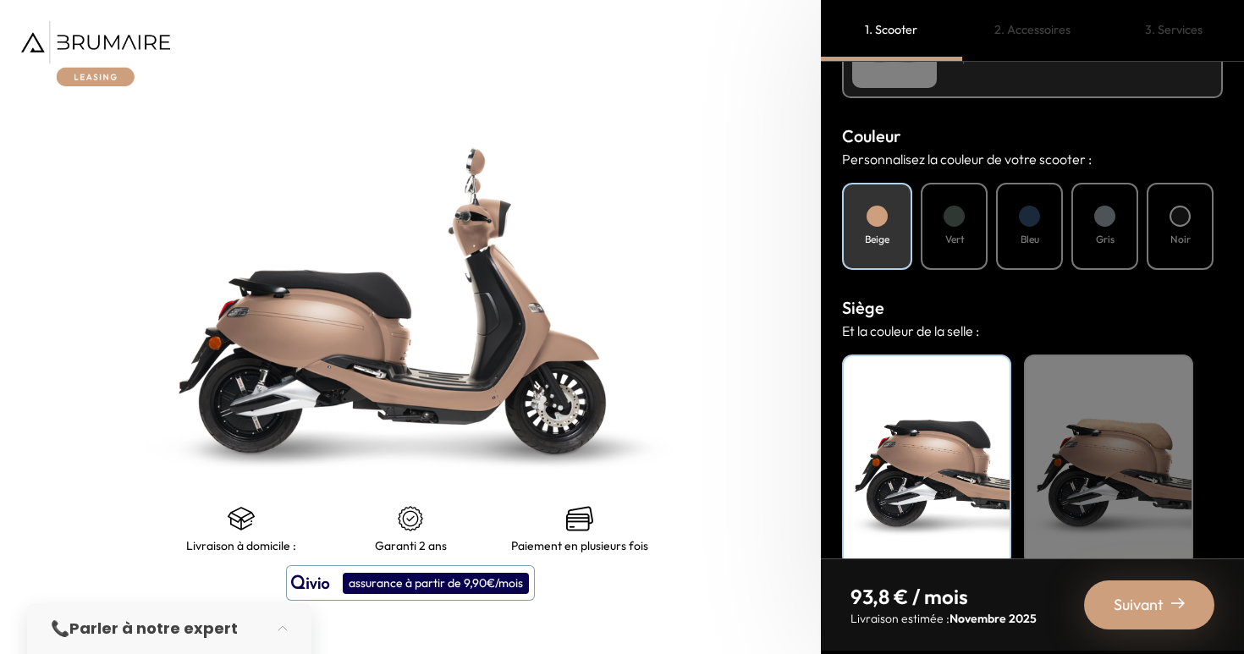
click at [1097, 447] on div "Beige" at bounding box center [1108, 461] width 169 height 212
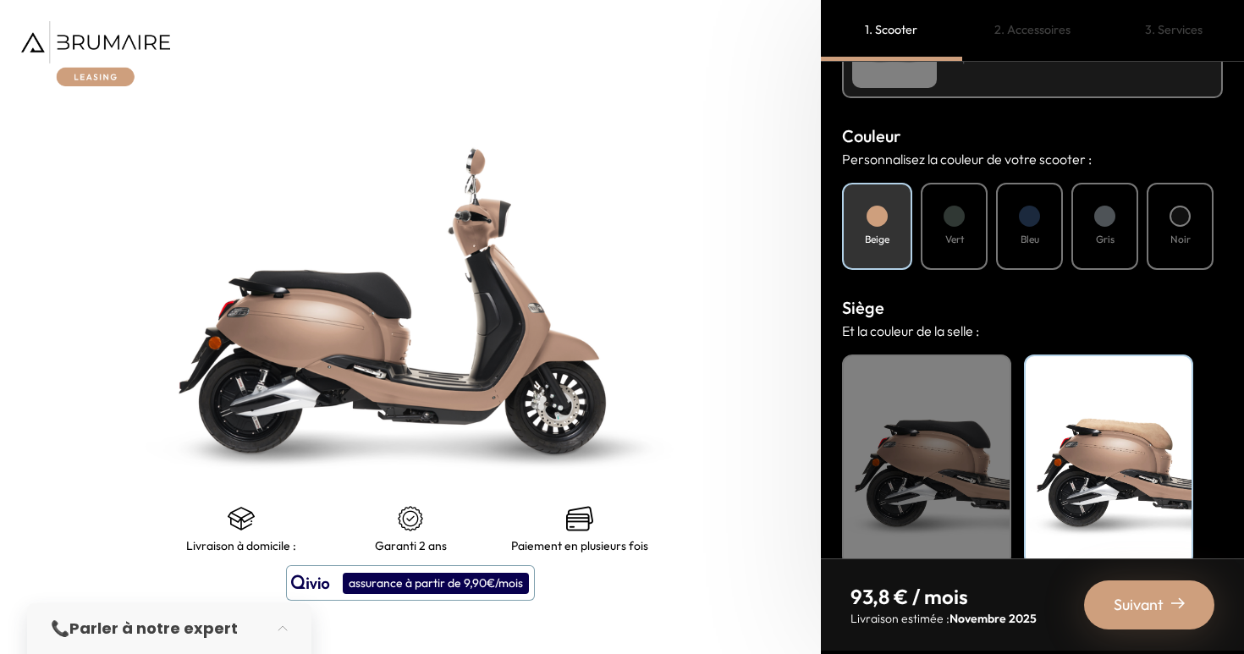
scroll to position [594, 0]
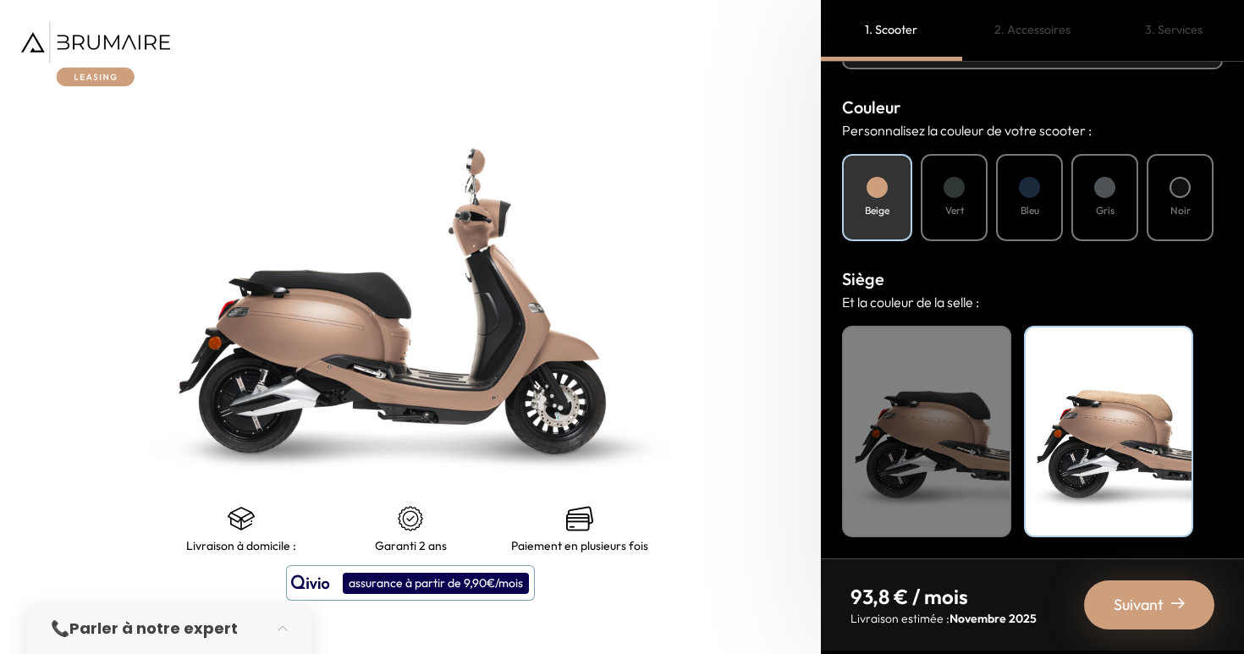
click at [1168, 617] on div "Suivant" at bounding box center [1149, 605] width 130 height 49
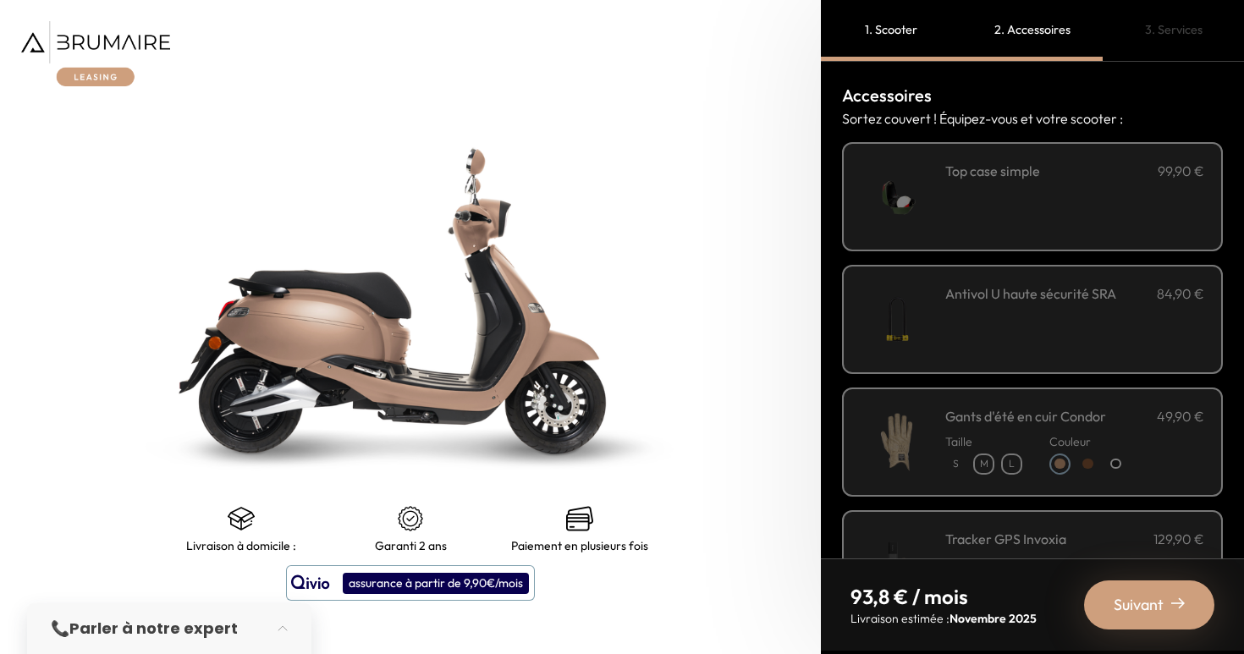
click at [1159, 214] on div "**********" at bounding box center [1074, 197] width 259 height 72
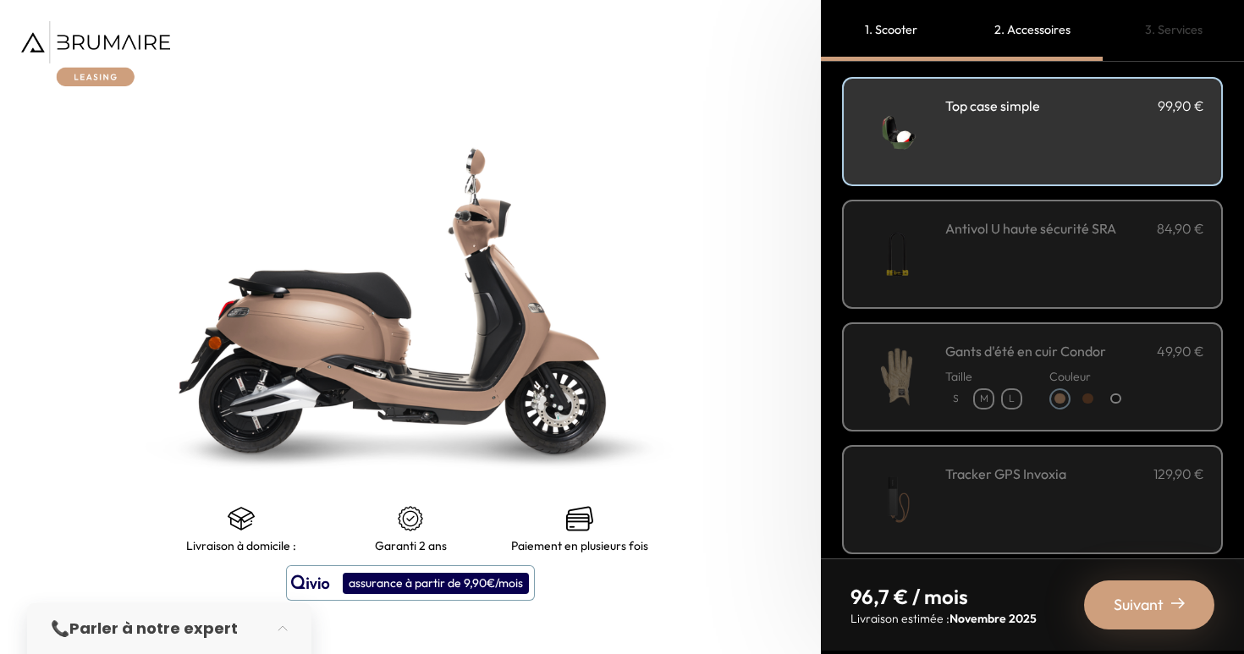
scroll to position [68, 0]
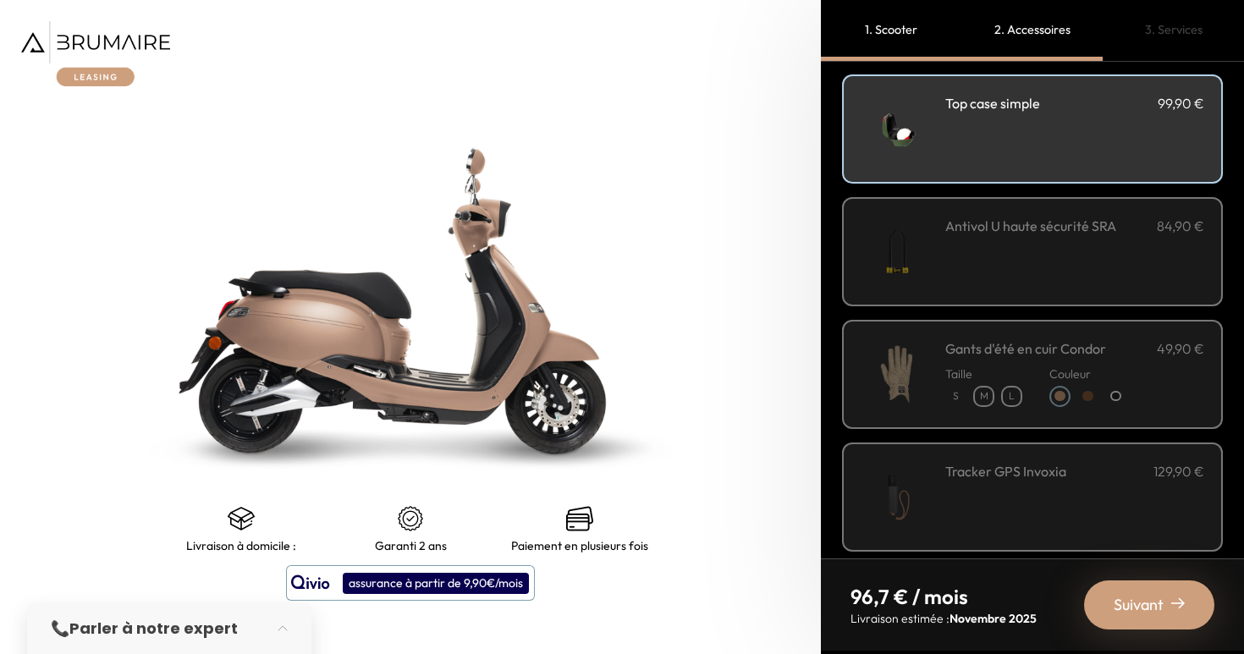
click at [1126, 251] on div "Antivol U haute sécurité SRA 84,90 €" at bounding box center [1074, 252] width 259 height 72
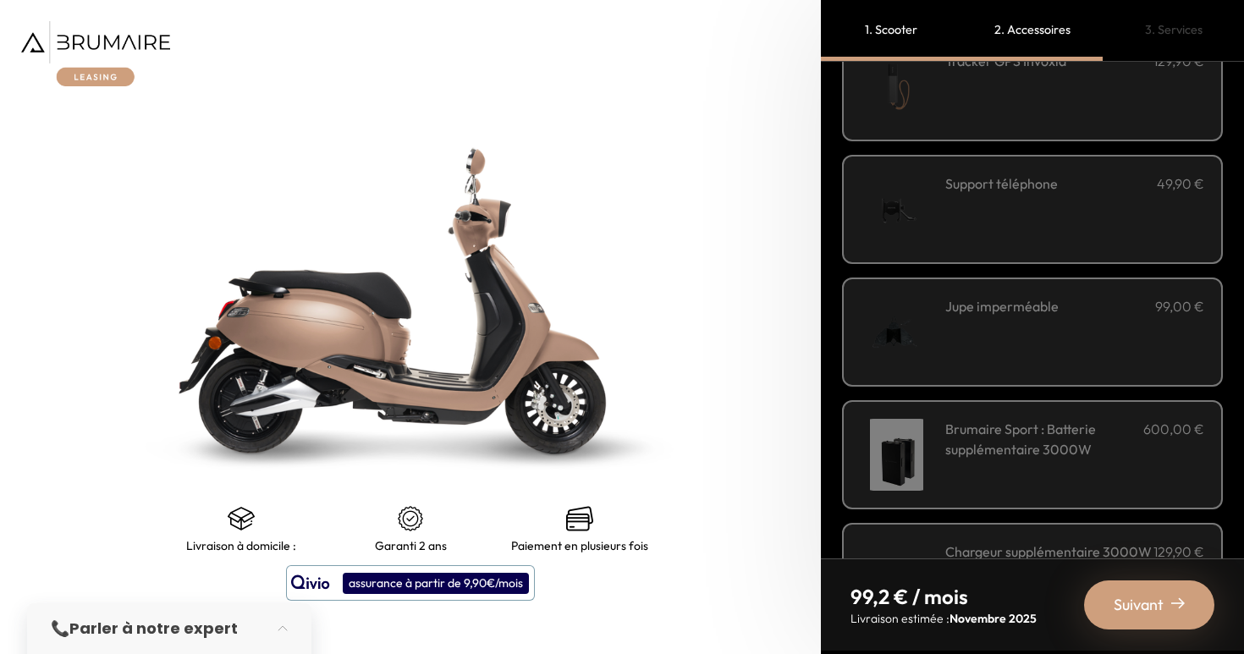
scroll to position [573, 0]
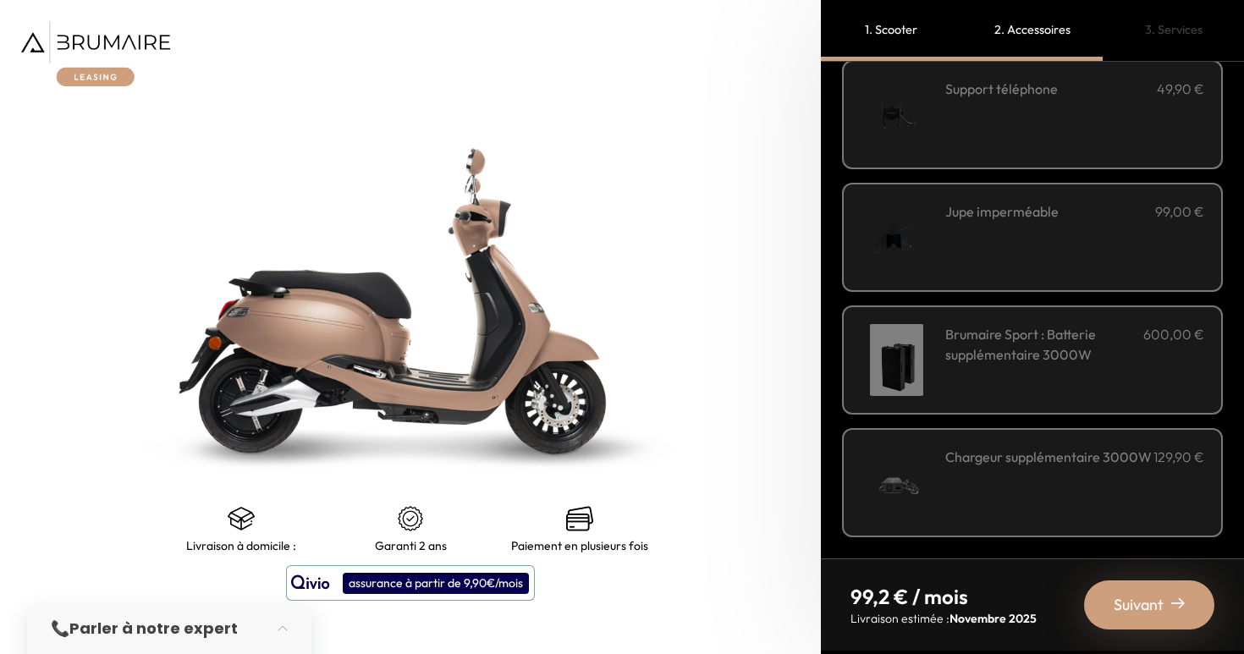
click at [1126, 598] on span "Suivant" at bounding box center [1139, 605] width 50 height 24
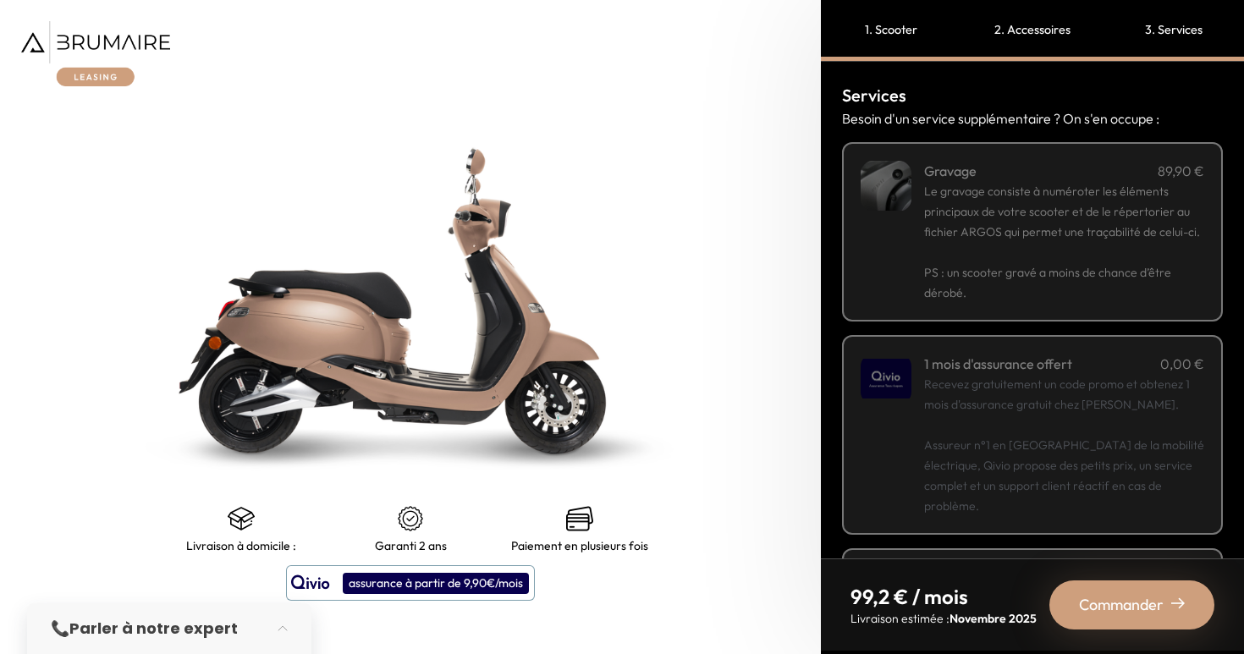
click at [1149, 210] on span "Le gravage consiste à numéroter les éléments principaux de votre scooter et de …" at bounding box center [1062, 212] width 276 height 56
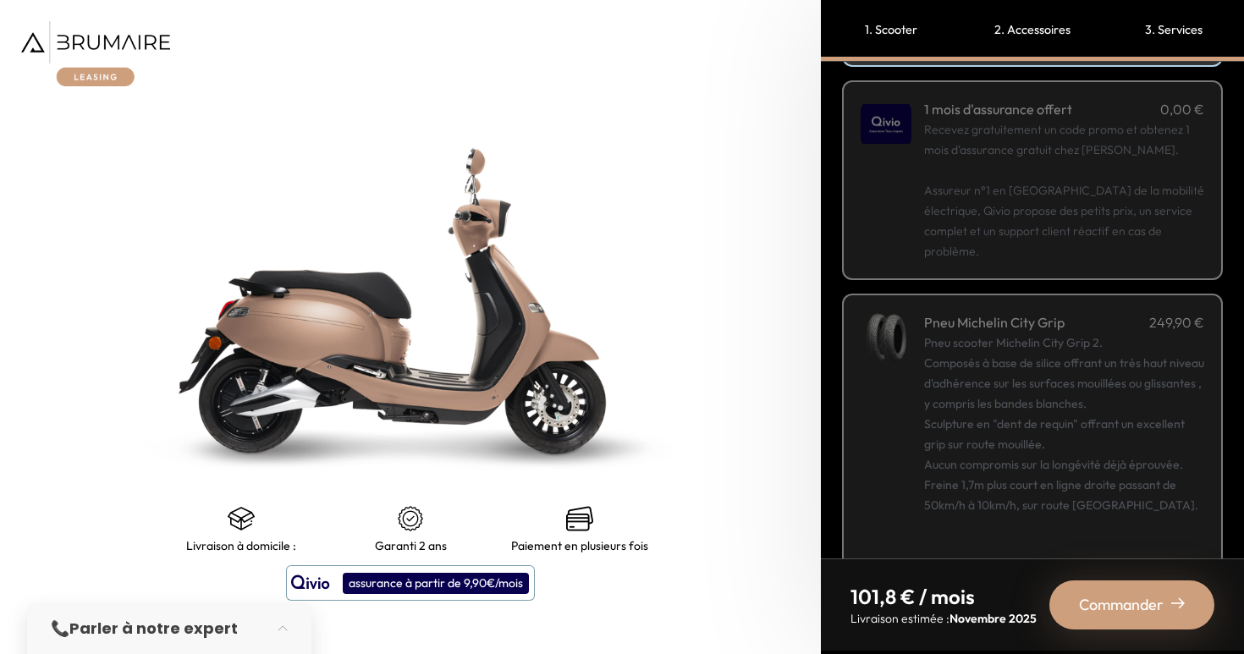
scroll to position [272, 0]
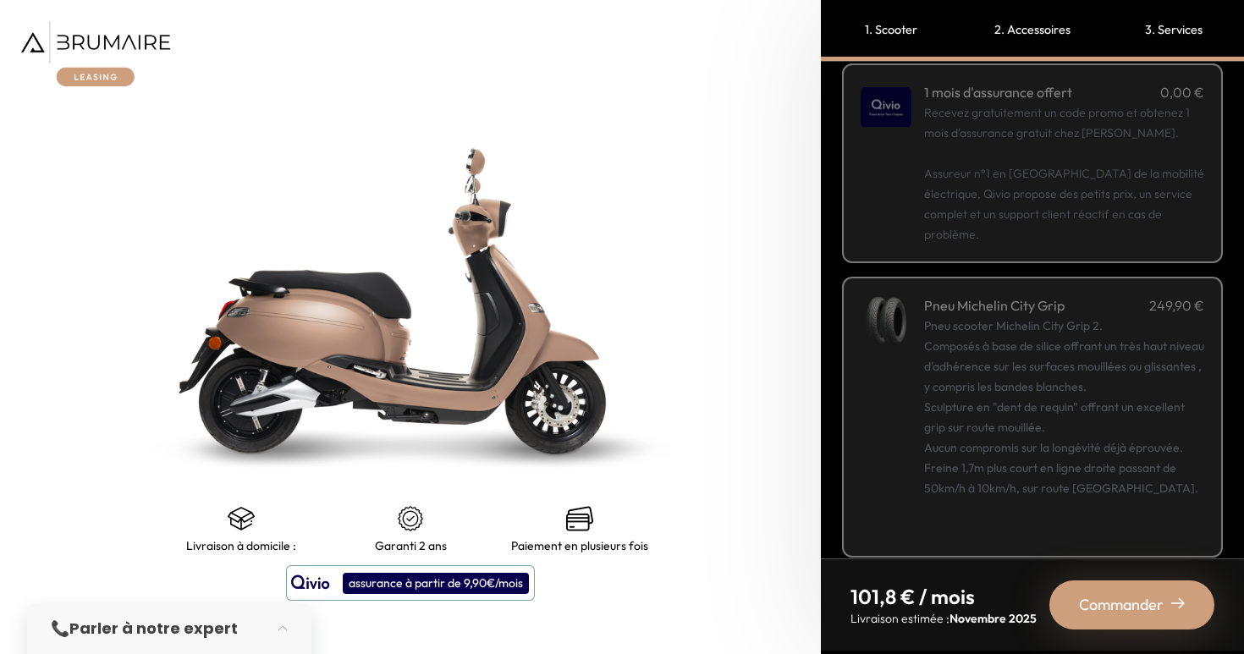
click at [1104, 600] on span "Commander" at bounding box center [1121, 605] width 85 height 24
